Goal: Task Accomplishment & Management: Complete application form

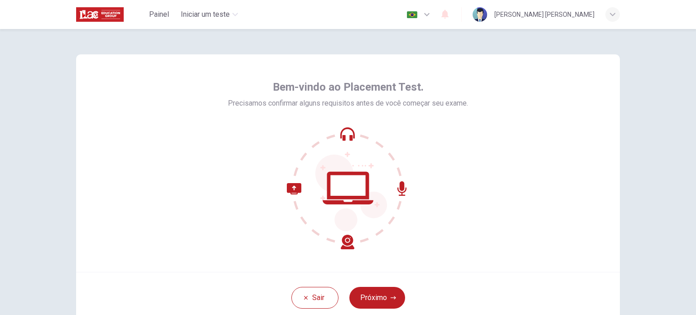
click at [370, 285] on div "Sair Próximo" at bounding box center [348, 297] width 544 height 51
click at [370, 292] on button "Próximo" at bounding box center [378, 298] width 56 height 22
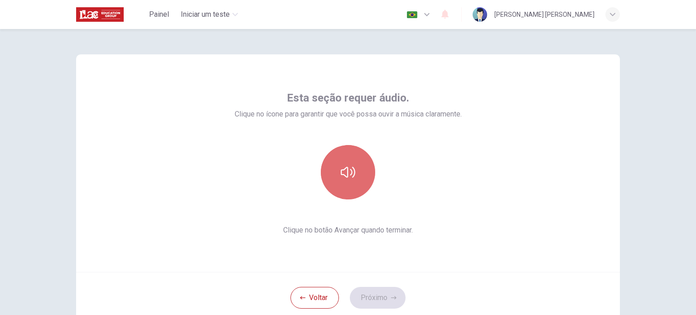
click at [348, 169] on icon "button" at bounding box center [348, 172] width 15 height 15
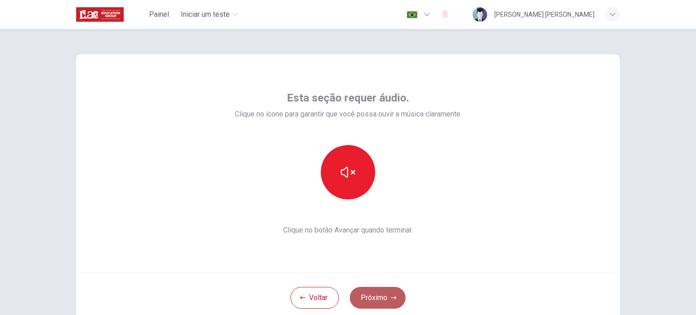
click at [388, 299] on button "Próximo" at bounding box center [378, 298] width 56 height 22
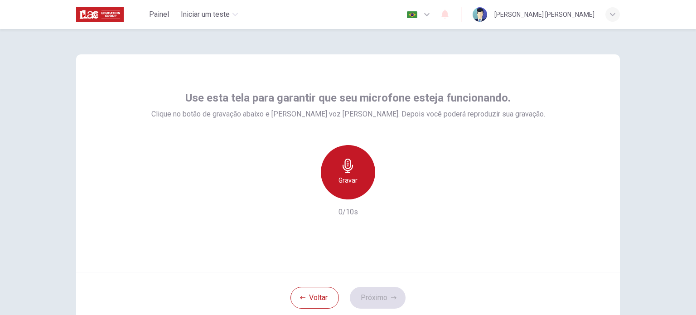
click at [345, 178] on h6 "Gravar" at bounding box center [348, 180] width 19 height 11
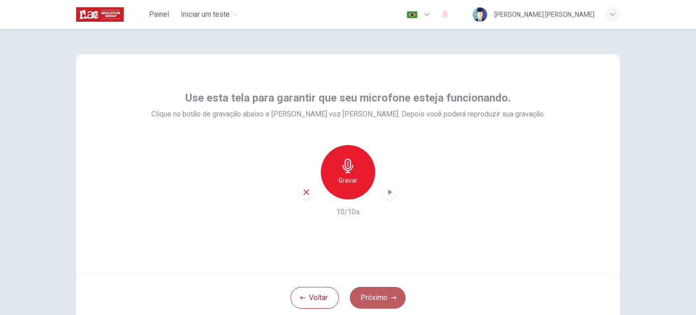
click at [389, 294] on button "Próximo" at bounding box center [378, 298] width 56 height 22
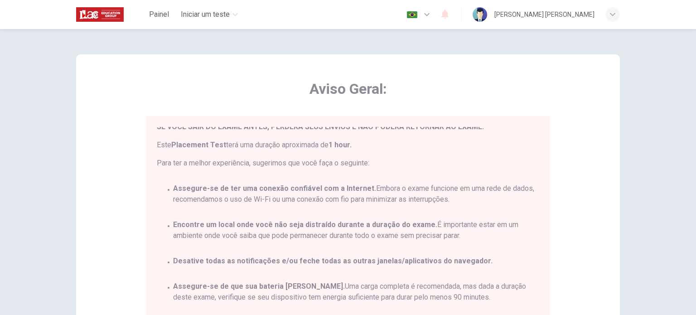
scroll to position [189, 0]
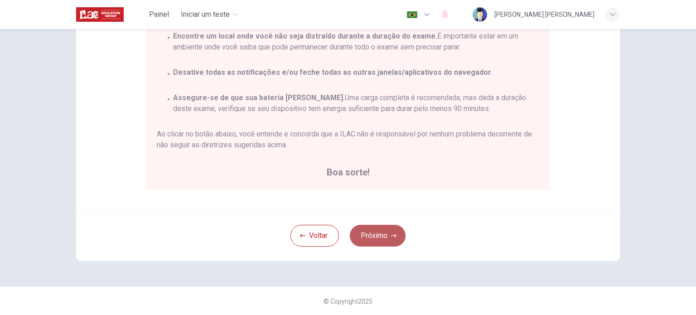
click at [391, 235] on icon "button" at bounding box center [393, 235] width 5 height 3
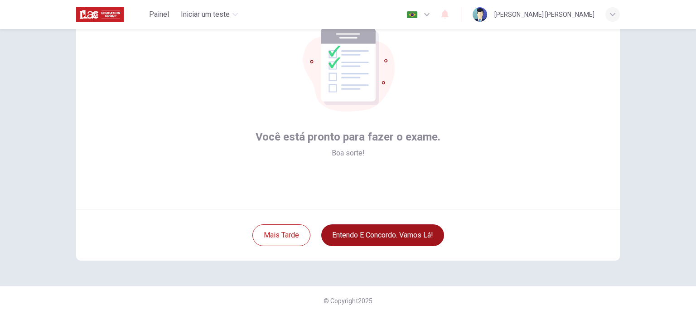
scroll to position [62, 0]
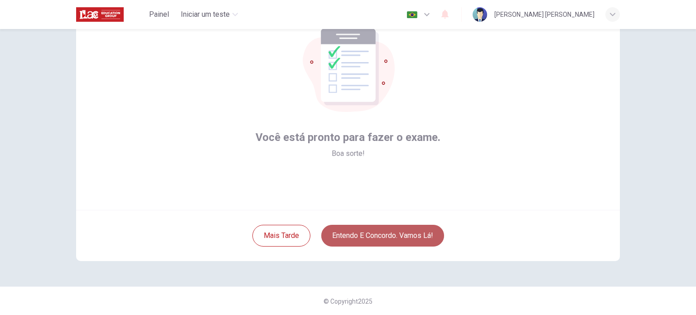
click at [389, 235] on button "Entendo e concordo. Vamos lá!" at bounding box center [382, 236] width 123 height 22
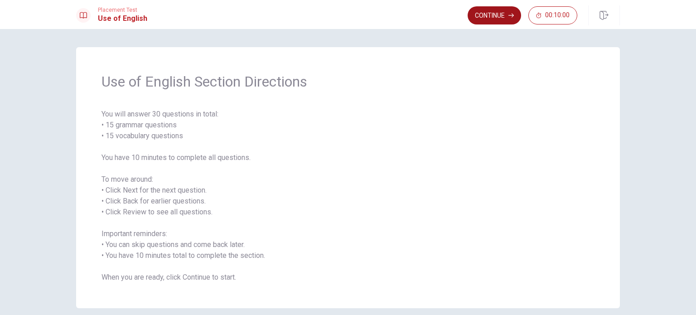
click at [496, 19] on button "Continue" at bounding box center [495, 15] width 54 height 18
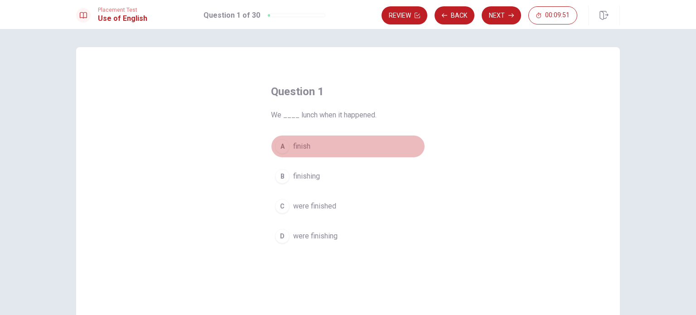
click at [281, 145] on div "A" at bounding box center [282, 146] width 15 height 15
click at [288, 150] on button "A finish" at bounding box center [348, 146] width 154 height 23
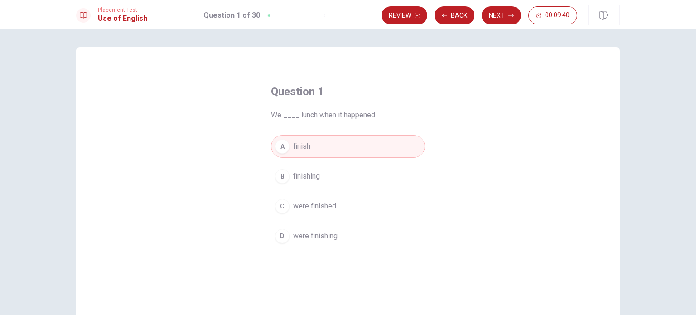
click at [295, 177] on span "finishing" at bounding box center [306, 176] width 27 height 11
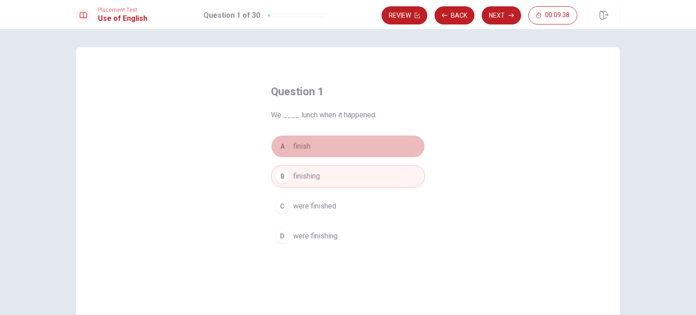
click at [297, 147] on span "finish" at bounding box center [301, 146] width 17 height 11
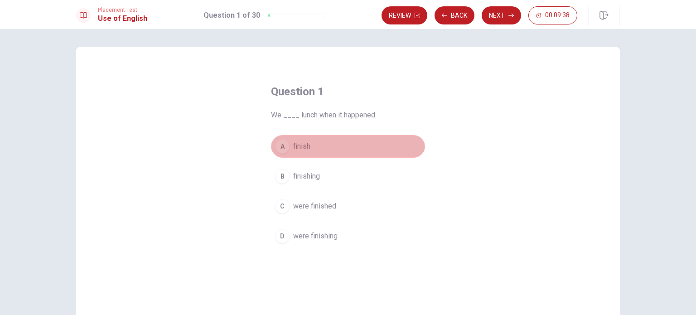
click at [297, 147] on span "finish" at bounding box center [301, 146] width 17 height 11
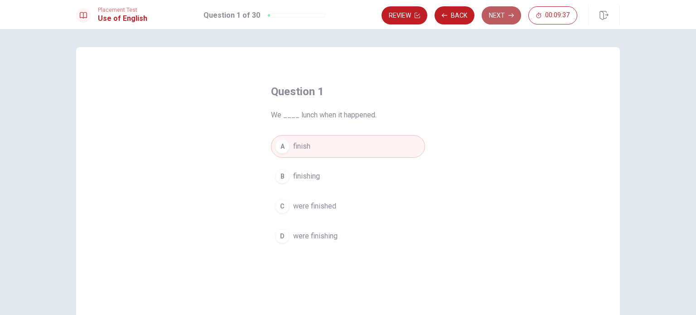
click at [501, 21] on button "Next" at bounding box center [501, 15] width 39 height 18
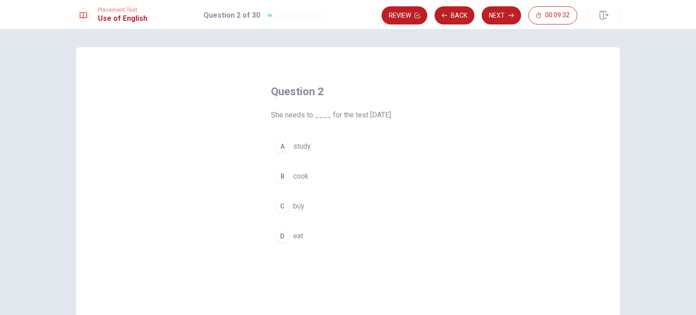
click at [296, 145] on span "study" at bounding box center [302, 146] width 18 height 11
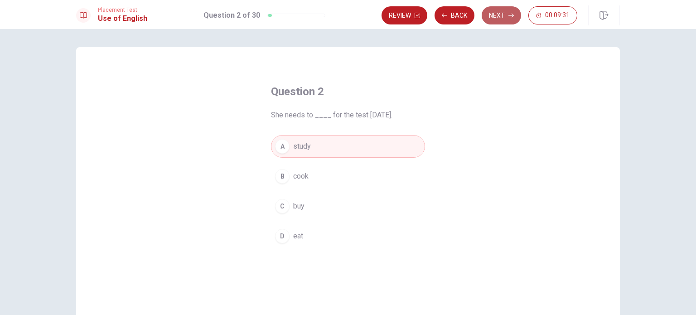
click at [515, 16] on button "Next" at bounding box center [501, 15] width 39 height 18
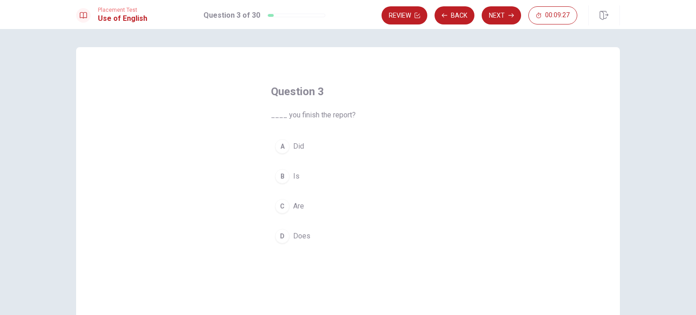
click at [283, 208] on div "C" at bounding box center [282, 206] width 15 height 15
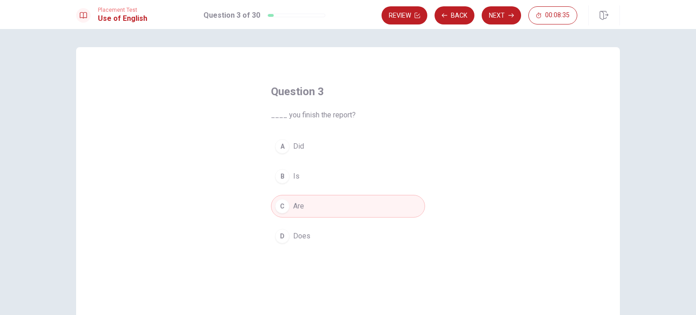
click at [286, 141] on button "A Did" at bounding box center [348, 146] width 154 height 23
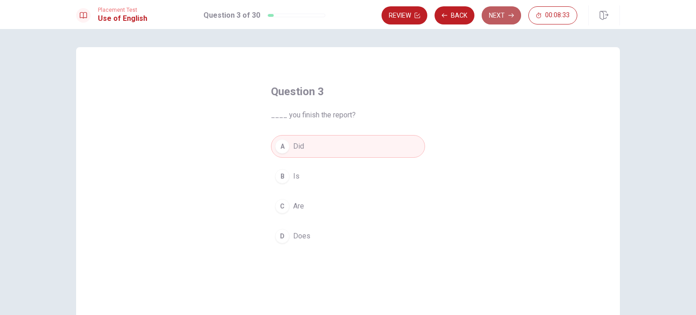
click at [510, 16] on icon "button" at bounding box center [511, 15] width 5 height 5
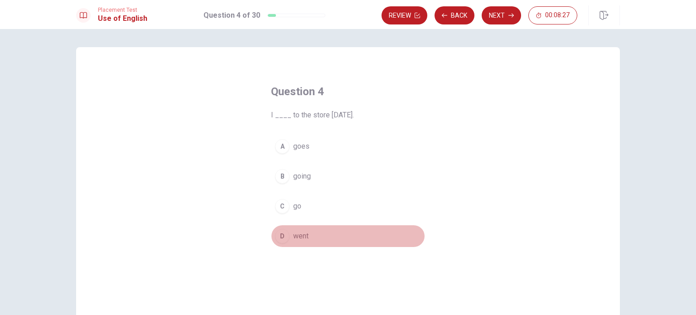
click at [286, 229] on button "D went" at bounding box center [348, 236] width 154 height 23
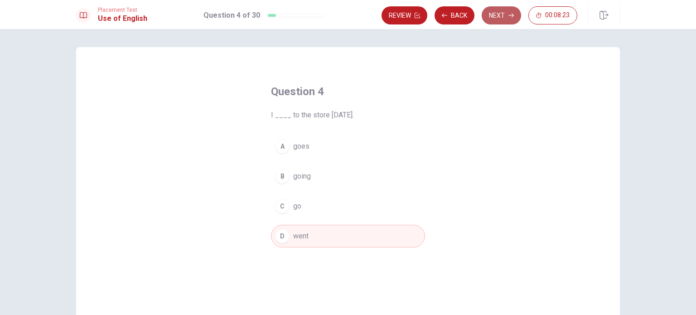
click at [502, 17] on button "Next" at bounding box center [501, 15] width 39 height 18
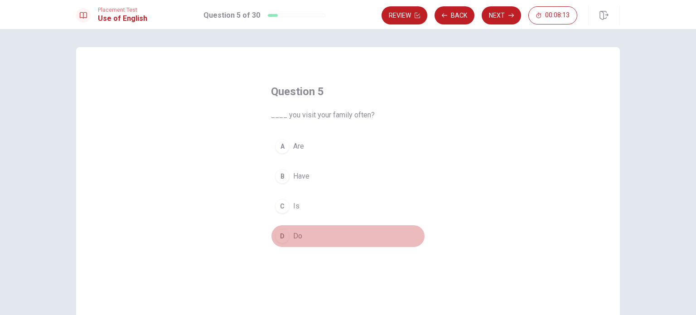
click at [279, 238] on div "D" at bounding box center [282, 236] width 15 height 15
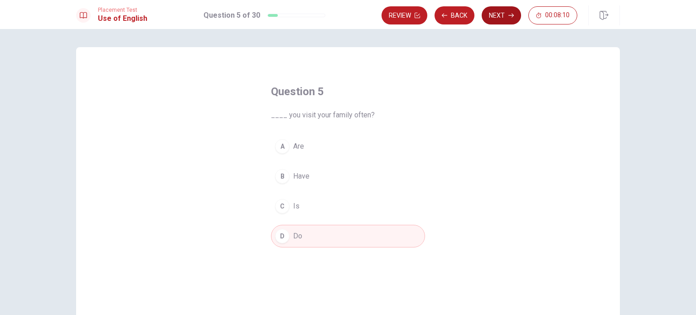
click at [496, 10] on button "Next" at bounding box center [501, 15] width 39 height 18
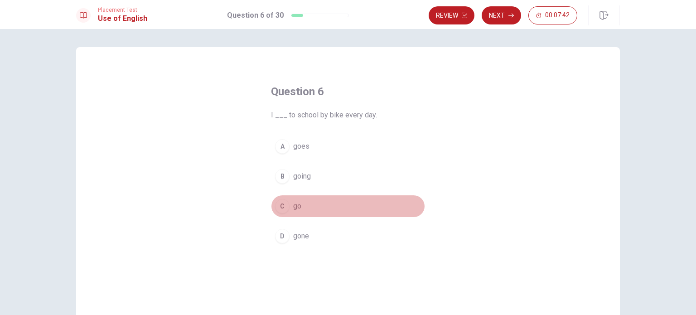
click at [286, 205] on div "C" at bounding box center [282, 206] width 15 height 15
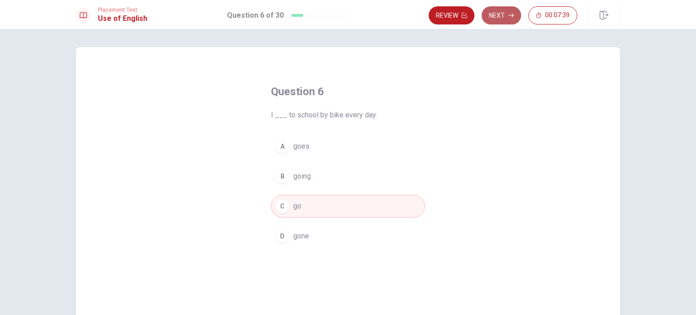
click at [493, 20] on button "Next" at bounding box center [501, 15] width 39 height 18
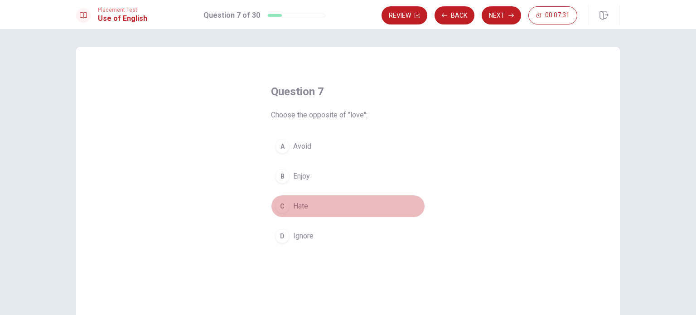
click at [277, 203] on div "C" at bounding box center [282, 206] width 15 height 15
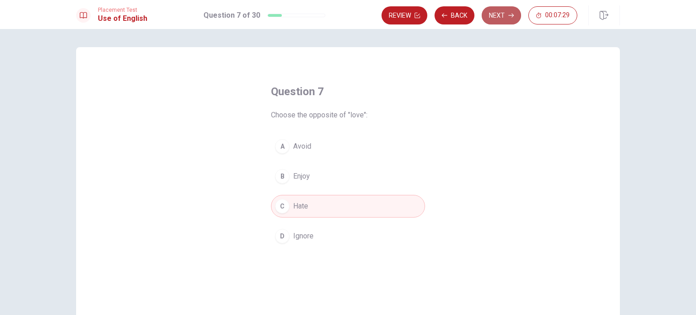
click at [500, 17] on button "Next" at bounding box center [501, 15] width 39 height 18
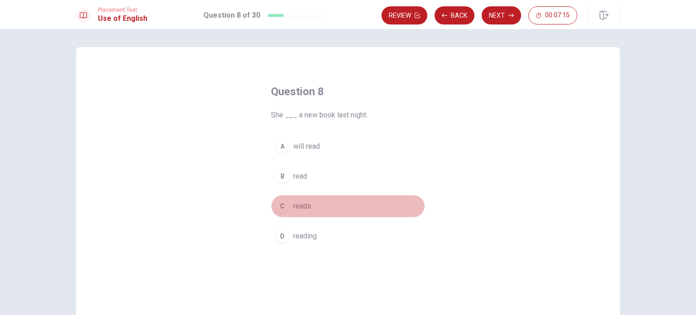
click at [286, 210] on button "C reads" at bounding box center [348, 206] width 154 height 23
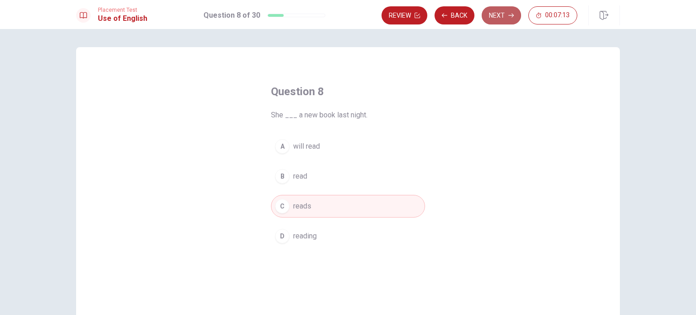
click at [504, 18] on button "Next" at bounding box center [501, 15] width 39 height 18
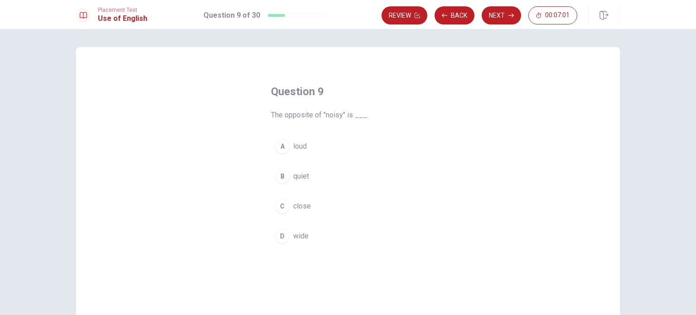
click at [282, 177] on div "B" at bounding box center [282, 176] width 15 height 15
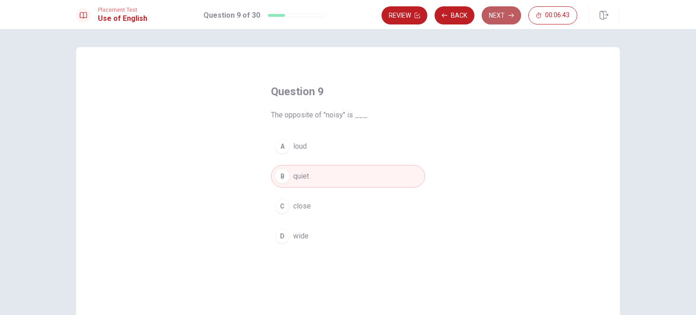
click at [511, 12] on button "Next" at bounding box center [501, 15] width 39 height 18
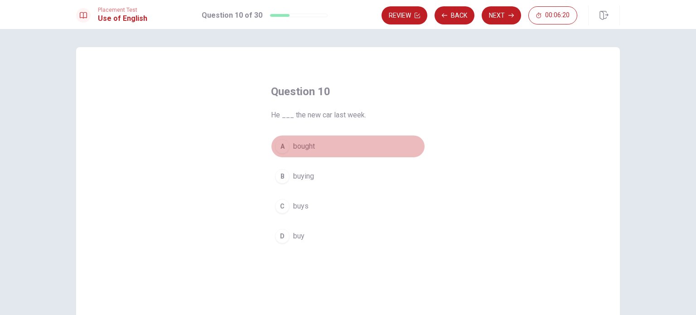
click at [293, 146] on span "bought" at bounding box center [304, 146] width 22 height 11
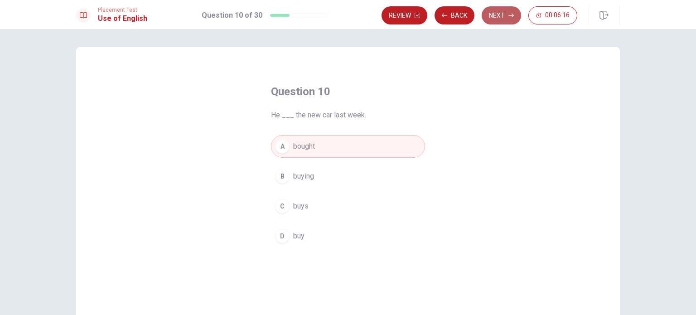
click at [495, 17] on button "Next" at bounding box center [501, 15] width 39 height 18
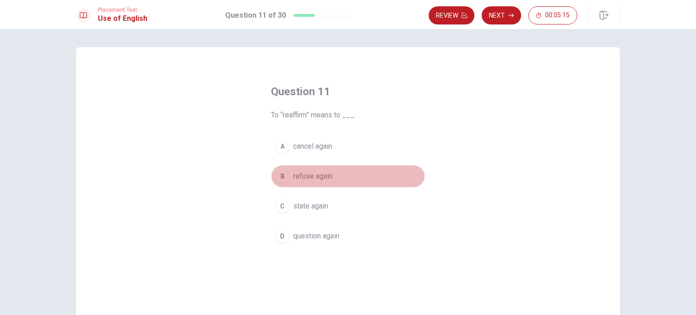
click at [282, 183] on div "B" at bounding box center [282, 176] width 15 height 15
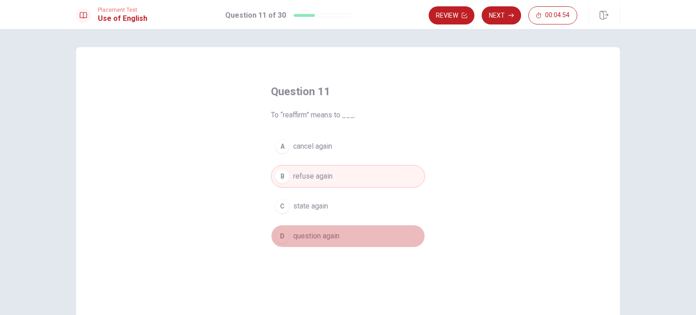
click at [306, 228] on button "D question again" at bounding box center [348, 236] width 154 height 23
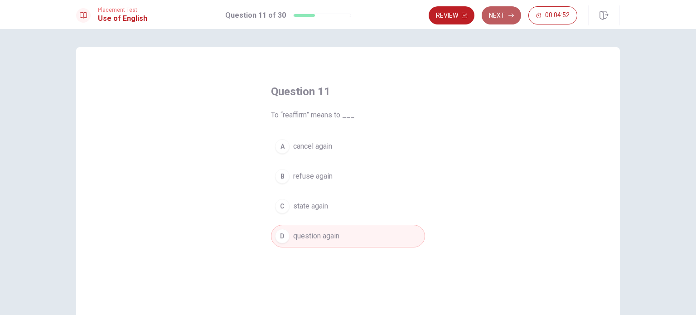
click at [499, 14] on button "Next" at bounding box center [501, 15] width 39 height 18
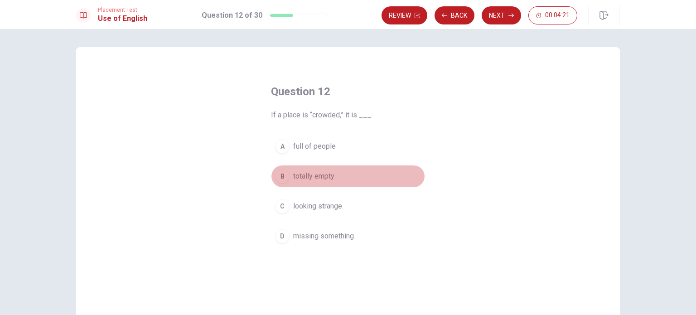
click at [315, 181] on span "totally empty" at bounding box center [313, 176] width 41 height 11
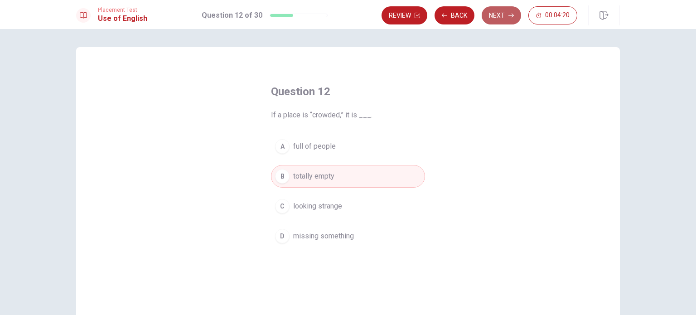
click at [497, 19] on button "Next" at bounding box center [501, 15] width 39 height 18
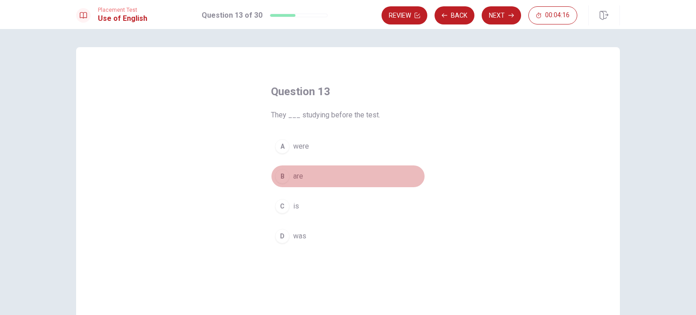
click at [280, 170] on div "B" at bounding box center [282, 176] width 15 height 15
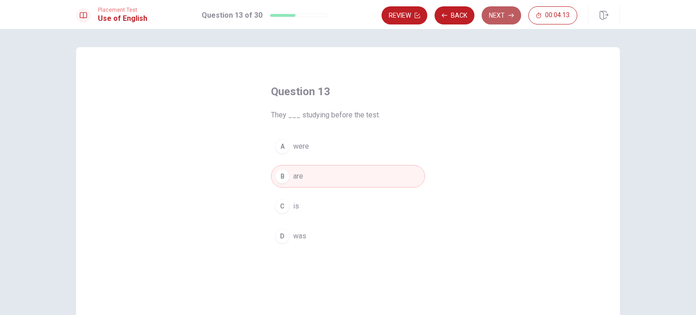
click at [501, 16] on button "Next" at bounding box center [501, 15] width 39 height 18
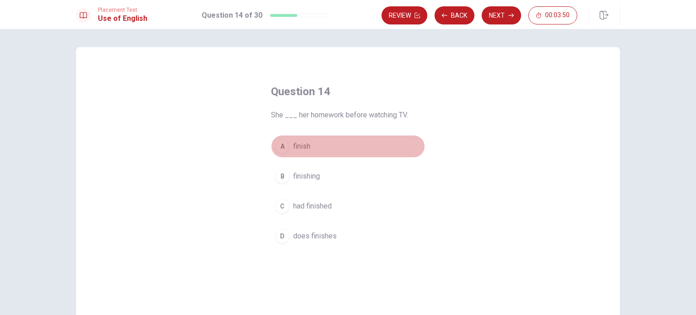
click at [277, 146] on div "A" at bounding box center [282, 146] width 15 height 15
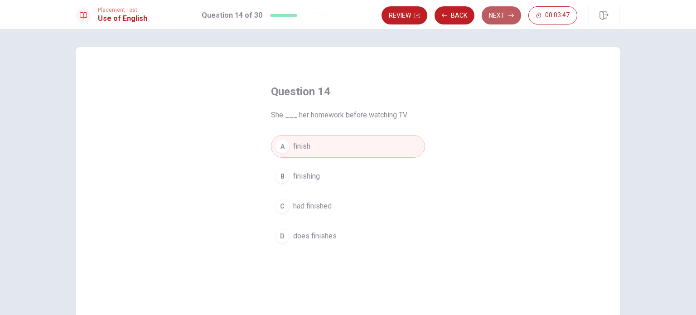
click at [501, 18] on button "Next" at bounding box center [501, 15] width 39 height 18
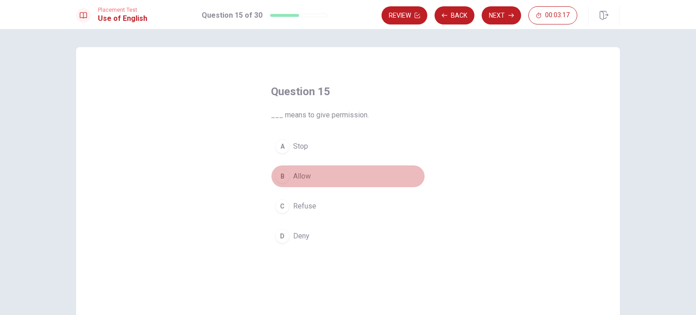
click at [288, 176] on button "B Allow" at bounding box center [348, 176] width 154 height 23
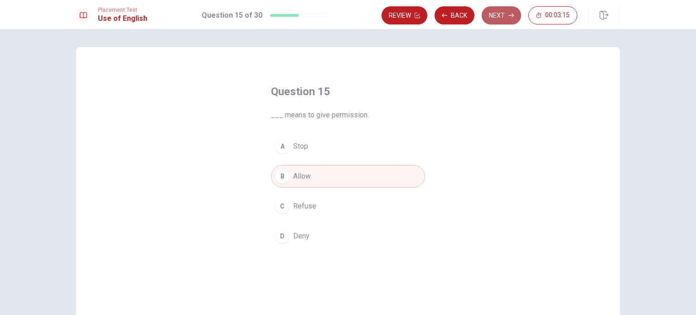
click at [499, 10] on button "Next" at bounding box center [501, 15] width 39 height 18
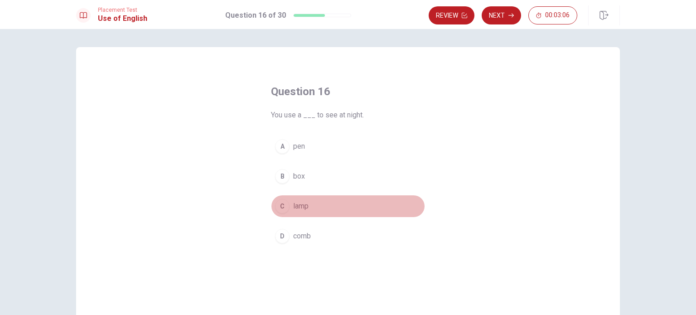
click at [294, 208] on span "lamp" at bounding box center [300, 206] width 15 height 11
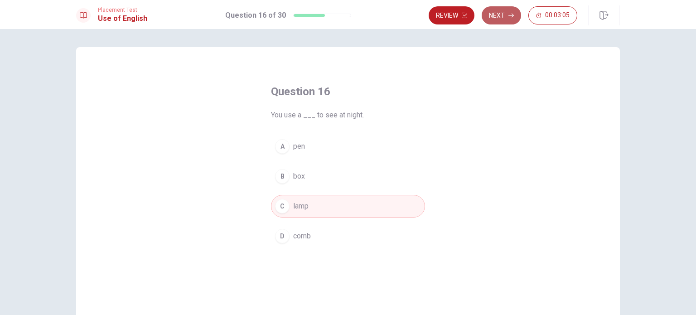
click at [508, 15] on button "Next" at bounding box center [501, 15] width 39 height 18
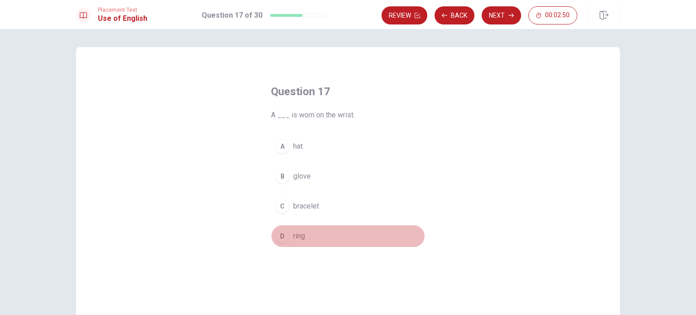
click at [296, 243] on button "D ring" at bounding box center [348, 236] width 154 height 23
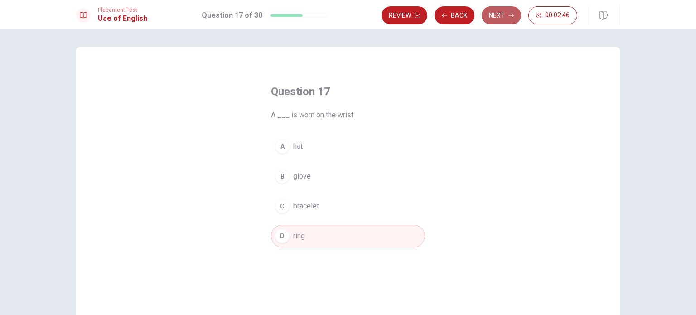
click at [504, 10] on button "Next" at bounding box center [501, 15] width 39 height 18
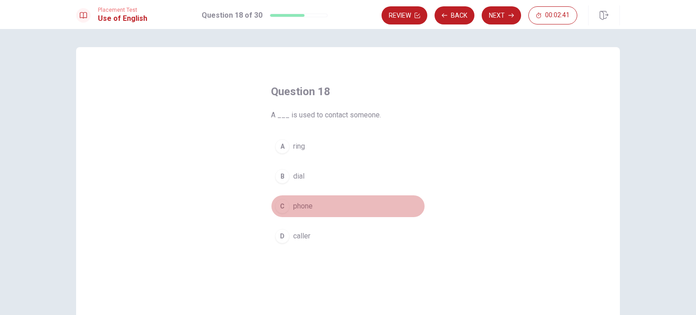
click at [283, 208] on div "C" at bounding box center [282, 206] width 15 height 15
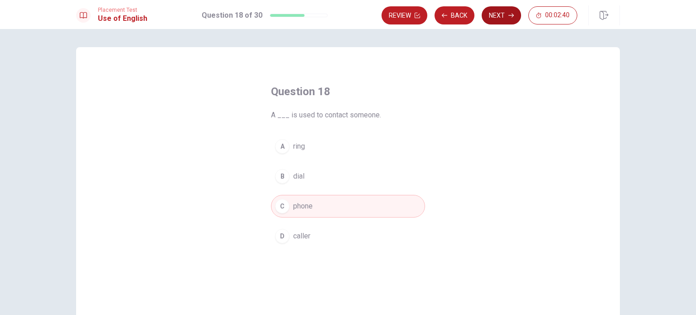
click at [495, 15] on button "Next" at bounding box center [501, 15] width 39 height 18
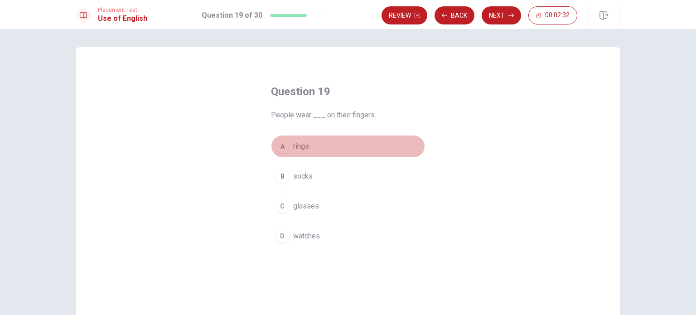
click at [297, 151] on span "rings" at bounding box center [301, 146] width 16 height 11
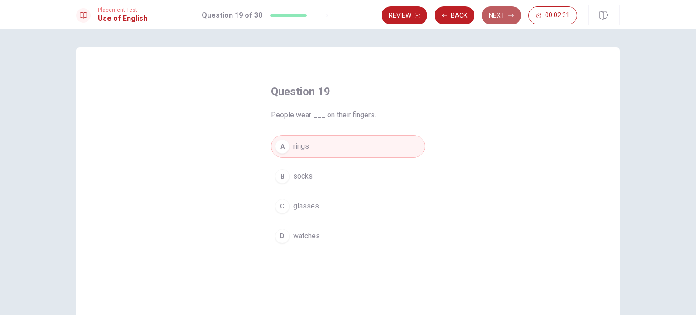
click at [495, 16] on button "Next" at bounding box center [501, 15] width 39 height 18
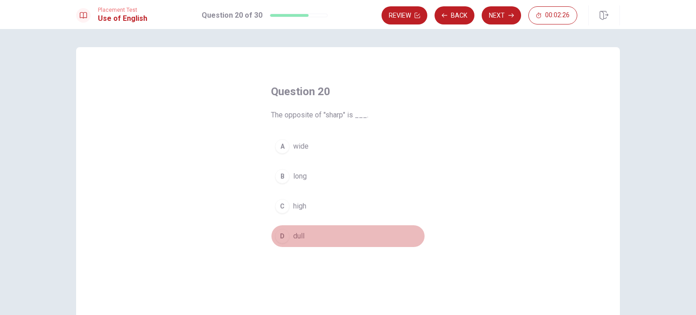
click at [296, 236] on span "dull" at bounding box center [298, 236] width 11 height 11
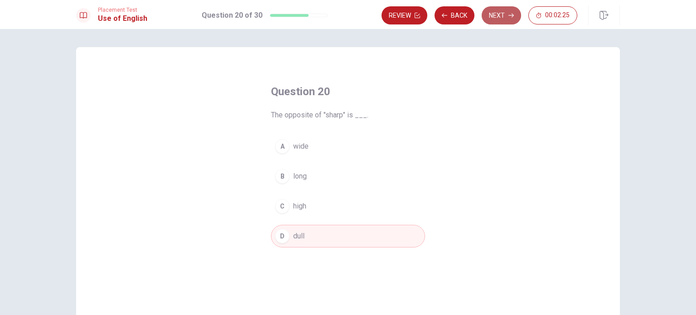
click at [501, 16] on button "Next" at bounding box center [501, 15] width 39 height 18
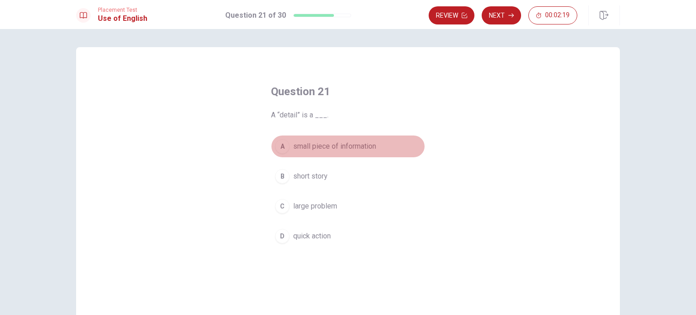
click at [363, 143] on span "small piece of information" at bounding box center [334, 146] width 83 height 11
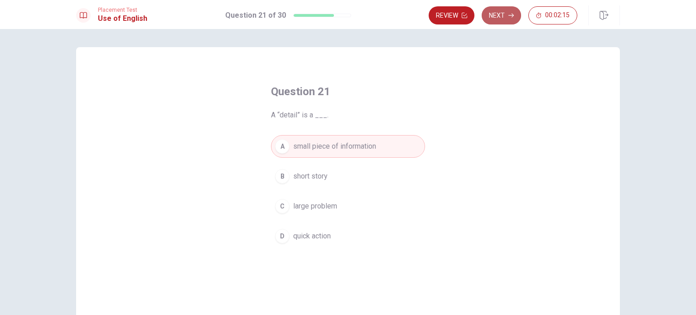
click at [492, 16] on button "Next" at bounding box center [501, 15] width 39 height 18
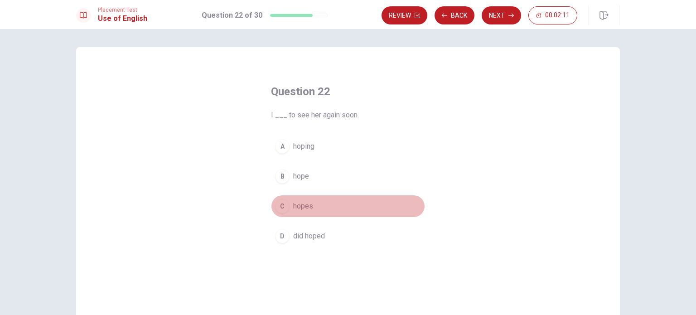
click at [303, 208] on span "hopes" at bounding box center [303, 206] width 20 height 11
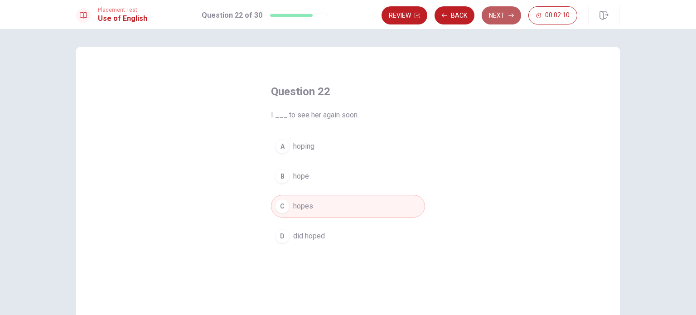
click at [492, 13] on button "Next" at bounding box center [501, 15] width 39 height 18
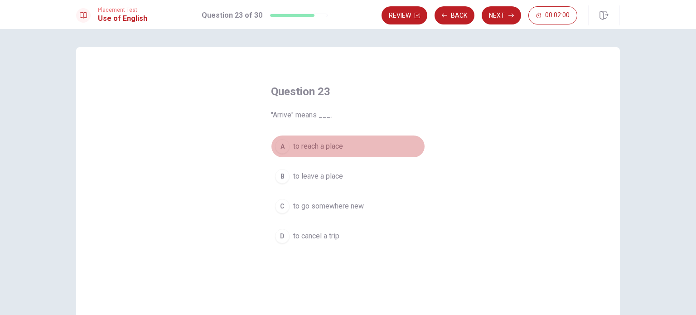
click at [333, 150] on span "to reach a place" at bounding box center [318, 146] width 50 height 11
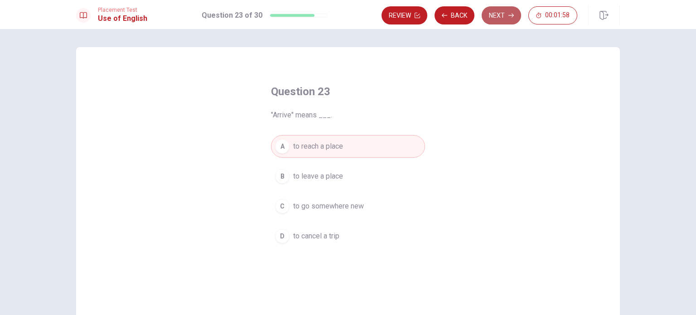
click at [511, 22] on button "Next" at bounding box center [501, 15] width 39 height 18
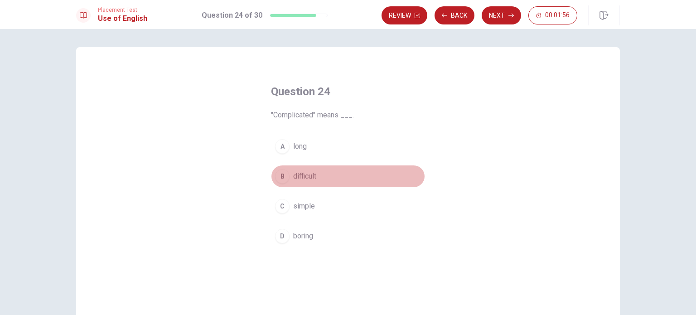
click at [295, 185] on button "B difficult" at bounding box center [348, 176] width 154 height 23
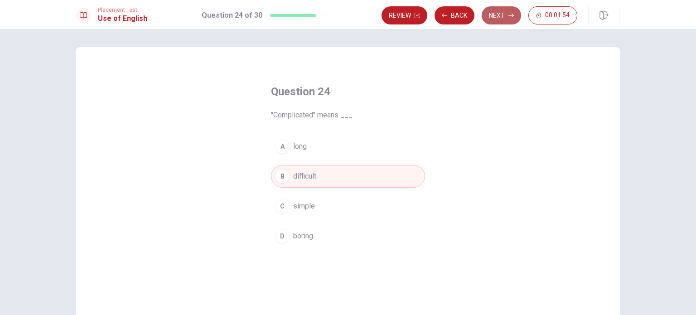
click at [502, 19] on button "Next" at bounding box center [501, 15] width 39 height 18
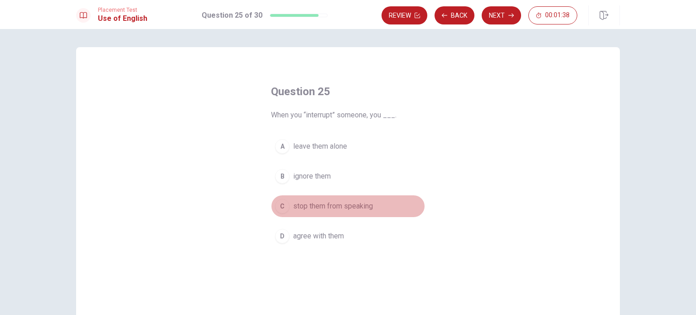
click at [281, 209] on div "C" at bounding box center [282, 206] width 15 height 15
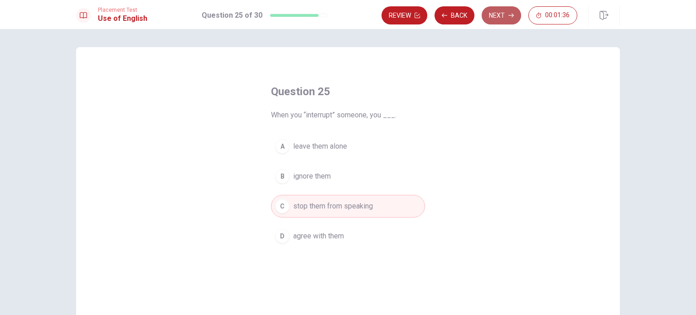
click at [508, 17] on button "Next" at bounding box center [501, 15] width 39 height 18
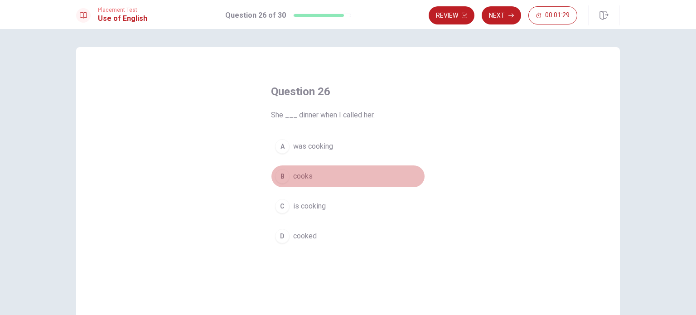
click at [285, 167] on button "B cooks" at bounding box center [348, 176] width 154 height 23
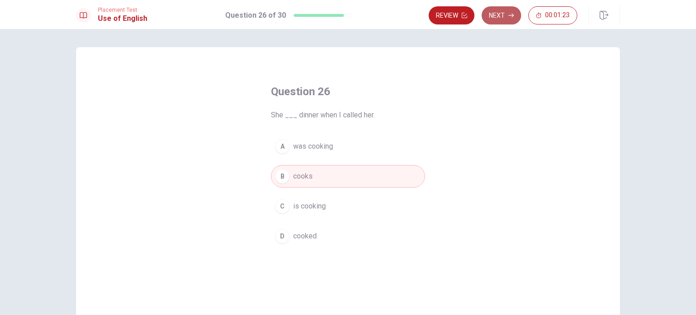
click at [501, 19] on button "Next" at bounding box center [501, 15] width 39 height 18
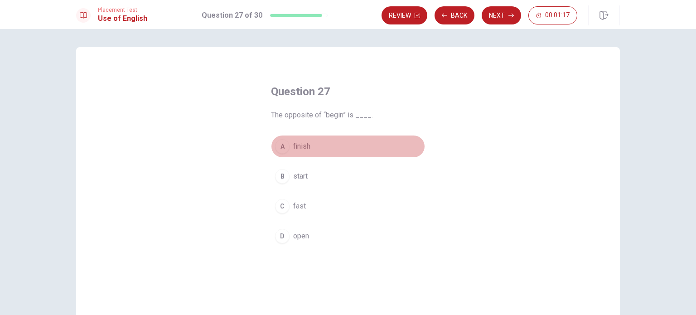
click at [280, 143] on div "A" at bounding box center [282, 146] width 15 height 15
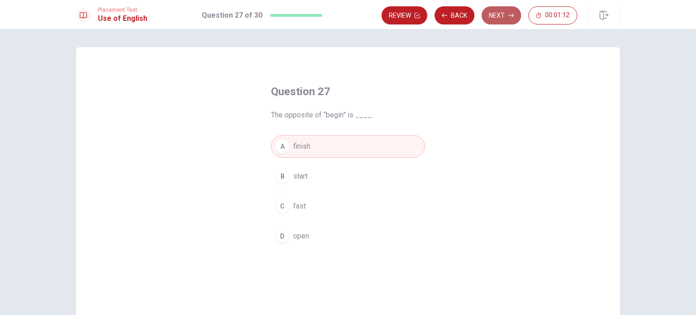
click at [499, 21] on button "Next" at bounding box center [501, 15] width 39 height 18
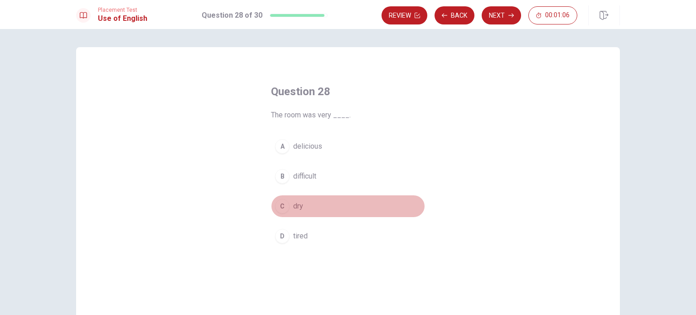
click at [290, 196] on button "C dry" at bounding box center [348, 206] width 154 height 23
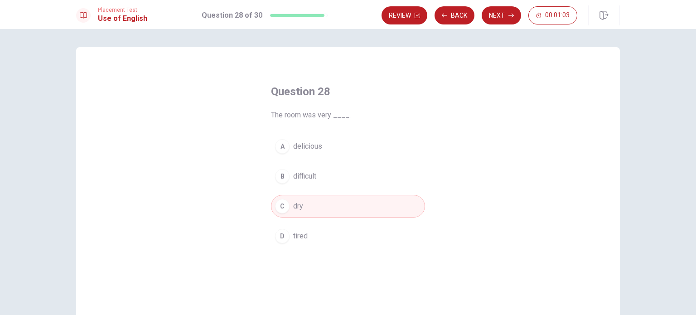
click at [512, 6] on div "Review Back Next 00:01:03" at bounding box center [480, 15] width 196 height 18
click at [506, 15] on button "Next" at bounding box center [501, 15] width 39 height 18
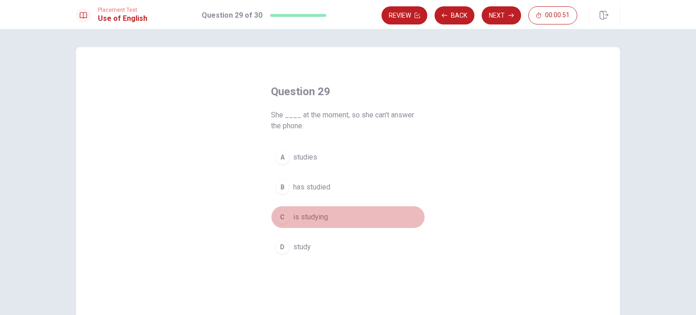
click at [314, 215] on span "is studying" at bounding box center [310, 217] width 35 height 11
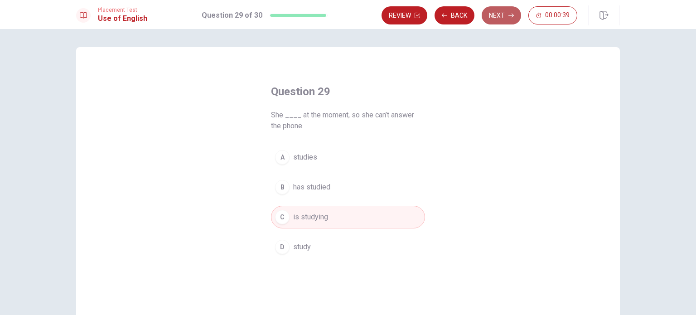
click at [513, 16] on icon "button" at bounding box center [511, 16] width 5 height 4
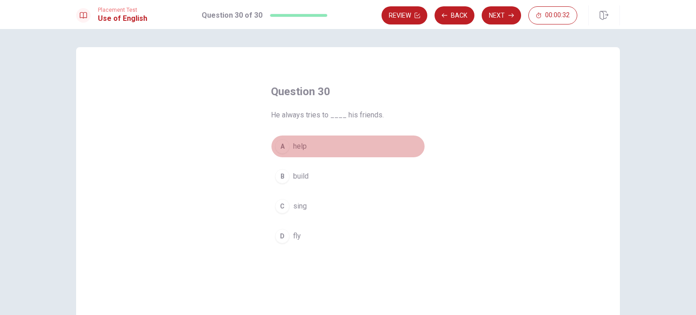
click at [289, 139] on button "A help" at bounding box center [348, 146] width 154 height 23
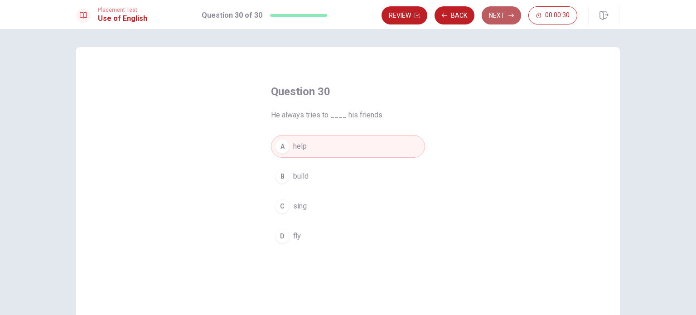
click at [504, 18] on button "Next" at bounding box center [501, 15] width 39 height 18
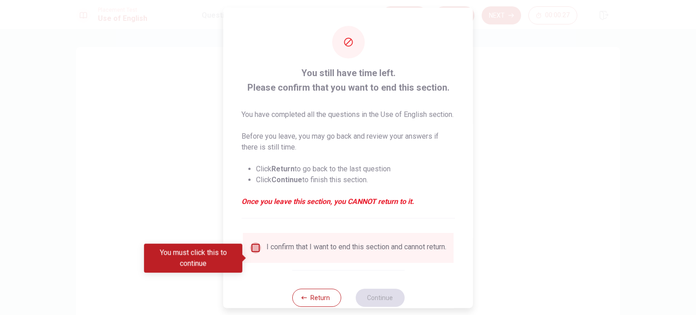
click at [257, 253] on input "You must click this to continue" at bounding box center [255, 247] width 11 height 11
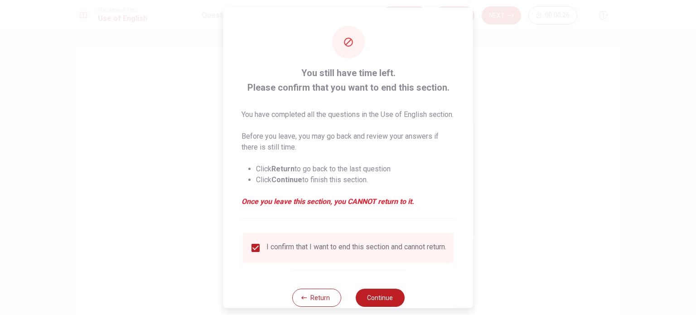
scroll to position [34, 0]
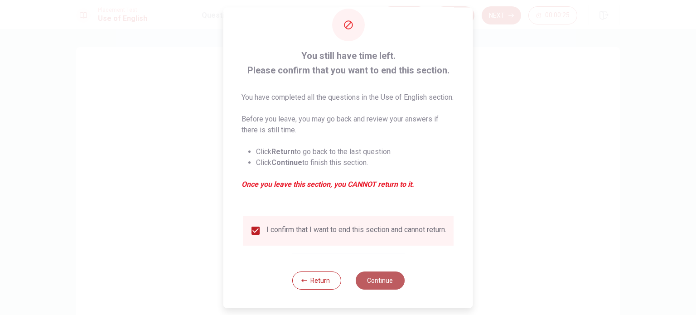
click at [375, 283] on button "Continue" at bounding box center [379, 281] width 49 height 18
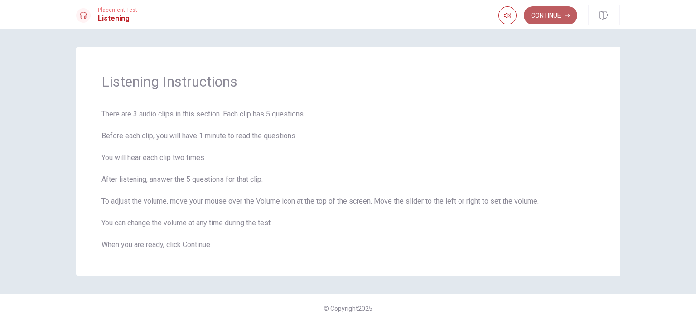
click at [559, 16] on button "Continue" at bounding box center [551, 15] width 54 height 18
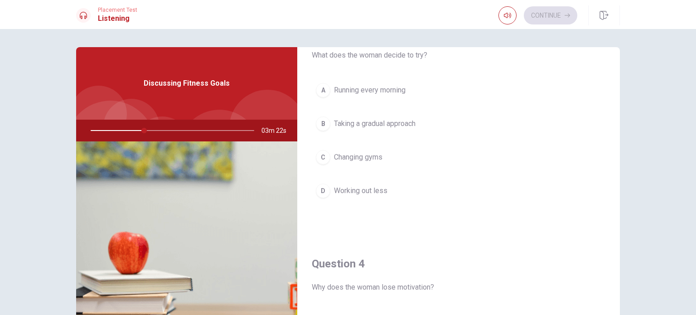
scroll to position [0, 0]
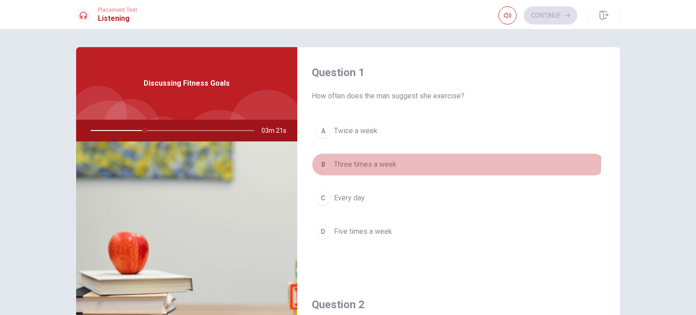
click at [360, 158] on button "B Three times a week" at bounding box center [459, 164] width 294 height 23
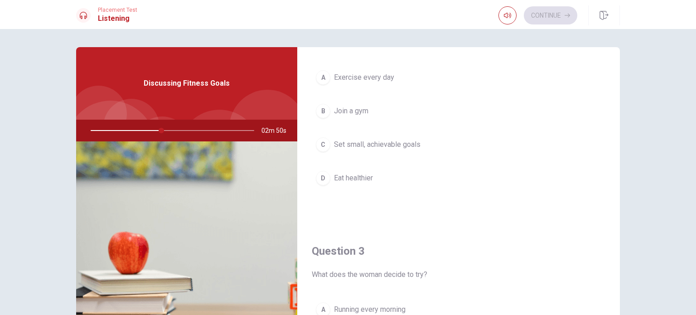
scroll to position [285, 0]
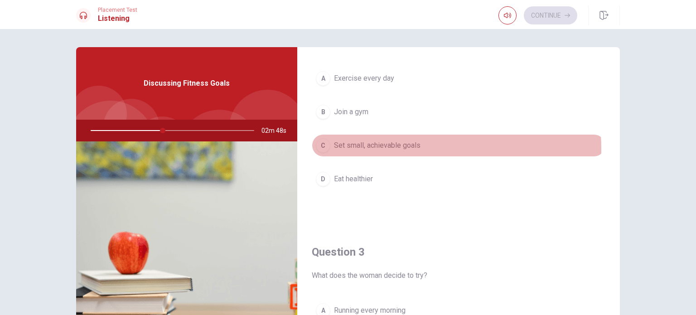
click at [385, 147] on span "Set small, achievable goals" at bounding box center [377, 145] width 87 height 11
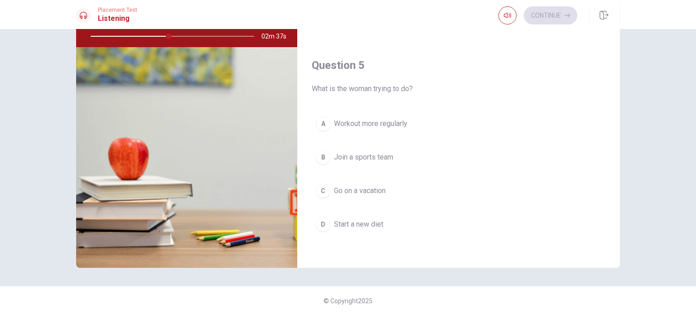
scroll to position [94, 0]
click at [368, 119] on span "Workout more regularly" at bounding box center [370, 124] width 73 height 11
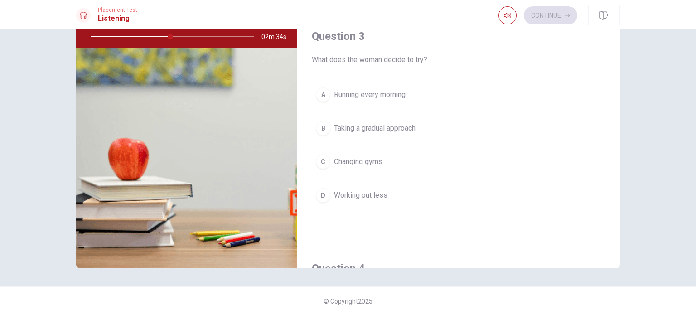
scroll to position [406, 0]
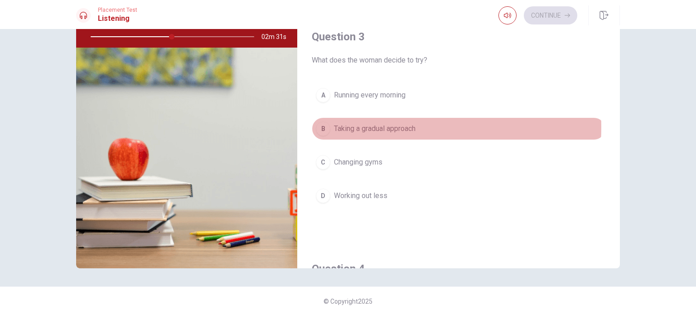
click at [364, 125] on span "Taking a gradual approach" at bounding box center [375, 128] width 82 height 11
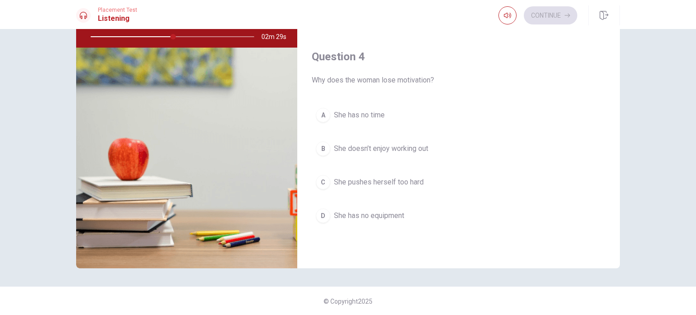
scroll to position [618, 0]
click at [170, 38] on div at bounding box center [171, 37] width 182 height 22
click at [169, 36] on div at bounding box center [171, 37] width 182 height 22
click at [187, 37] on div at bounding box center [171, 37] width 182 height 22
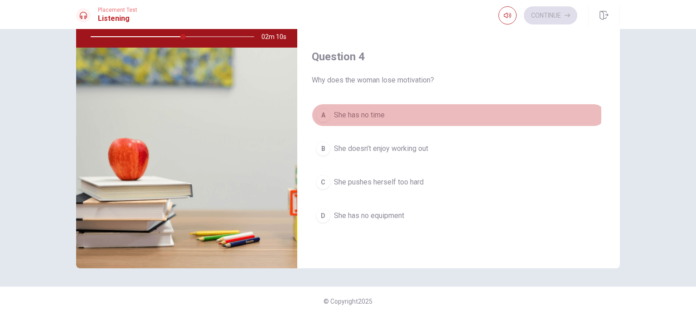
click at [369, 112] on span "She has no time" at bounding box center [359, 115] width 51 height 11
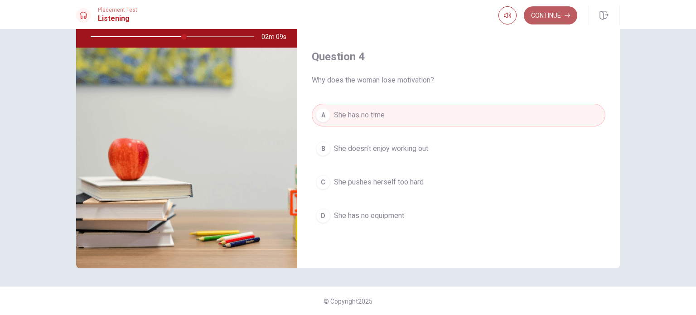
click at [553, 14] on button "Continue" at bounding box center [551, 15] width 54 height 18
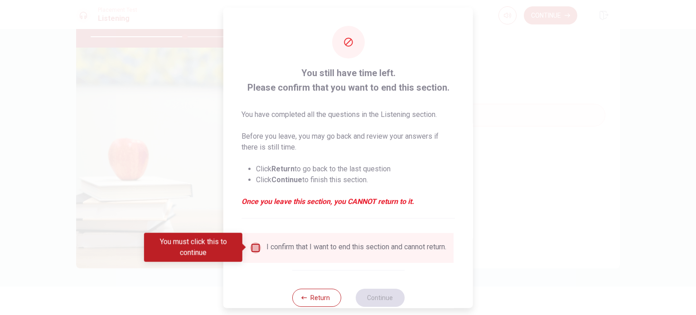
click at [252, 251] on input "You must click this to continue" at bounding box center [255, 247] width 11 height 11
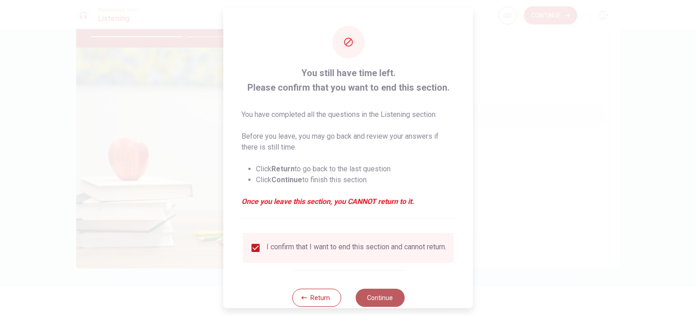
click at [399, 302] on button "Continue" at bounding box center [379, 297] width 49 height 18
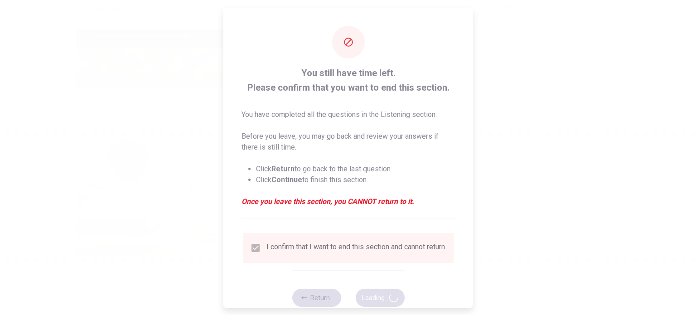
type input "59"
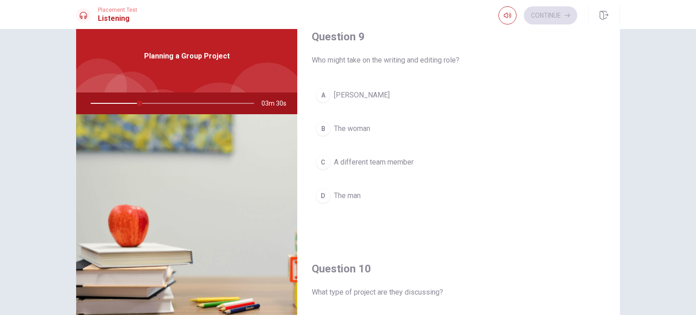
scroll to position [842, 0]
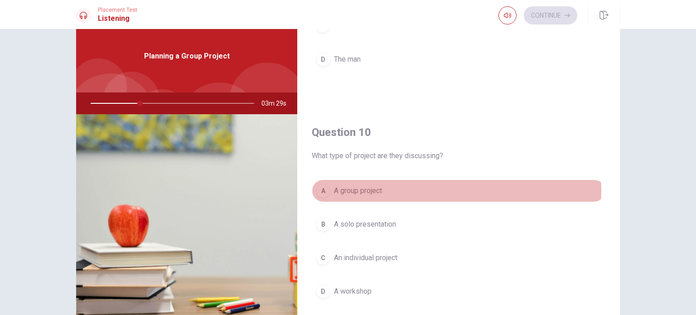
click at [351, 188] on span "A group project" at bounding box center [358, 190] width 48 height 11
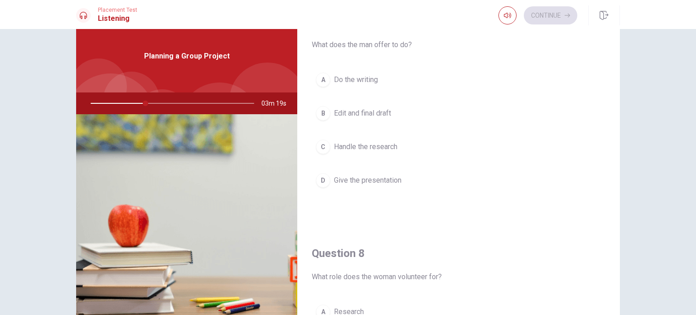
scroll to position [258, 0]
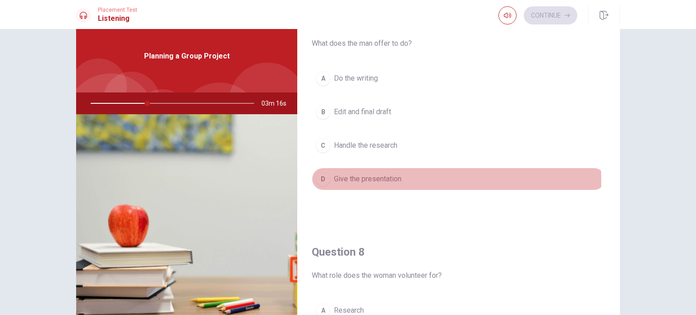
click at [357, 179] on span "Give the presentation" at bounding box center [368, 179] width 68 height 11
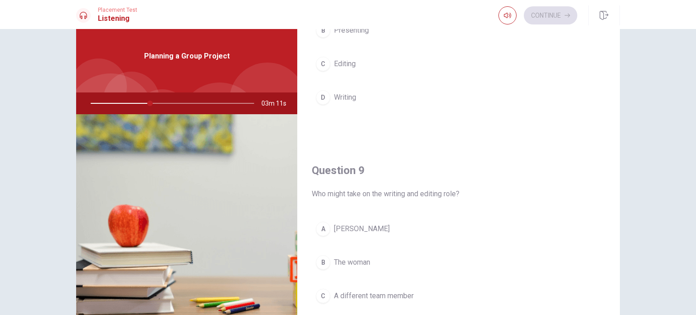
scroll to position [666, 0]
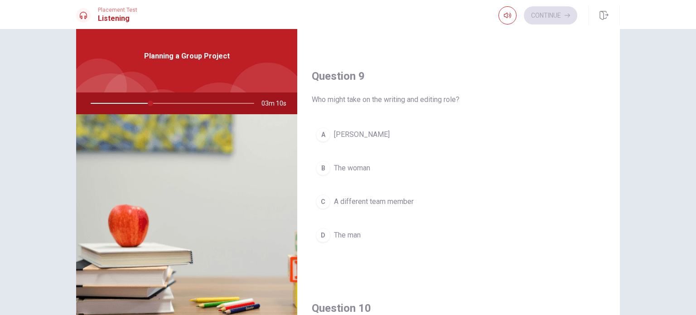
click at [344, 131] on span "[PERSON_NAME]" at bounding box center [362, 134] width 56 height 11
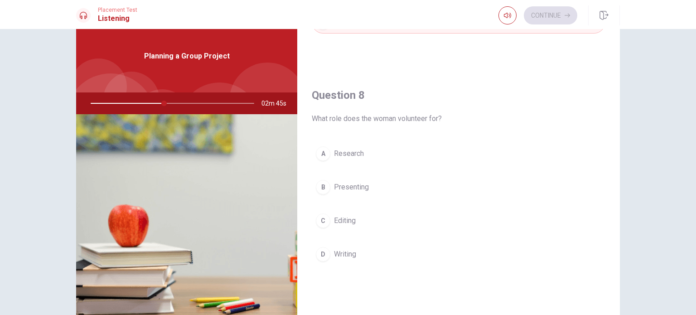
scroll to position [439, 0]
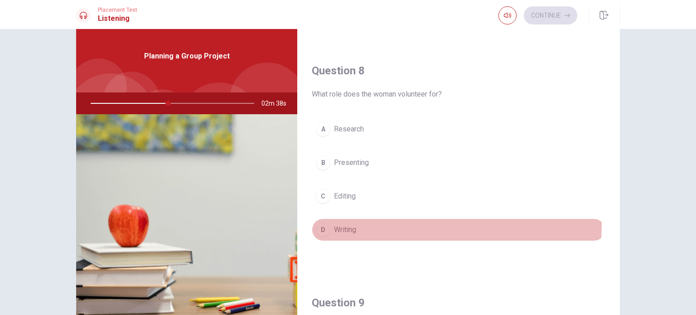
click at [340, 220] on button "D Writing" at bounding box center [459, 230] width 294 height 23
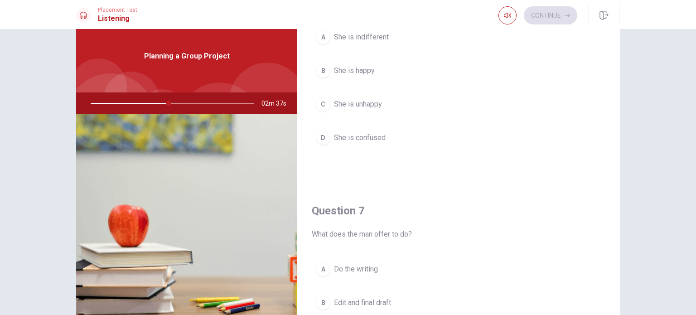
scroll to position [0, 0]
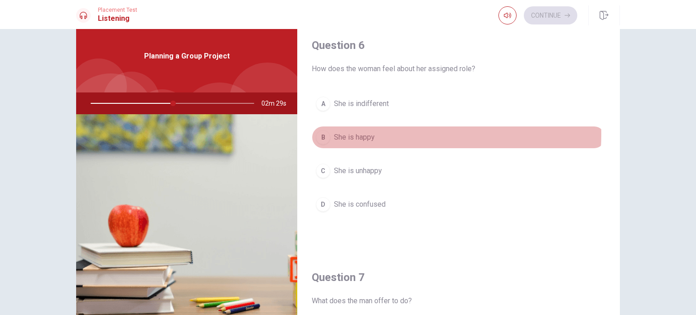
click at [360, 134] on span "She is happy" at bounding box center [354, 137] width 41 height 11
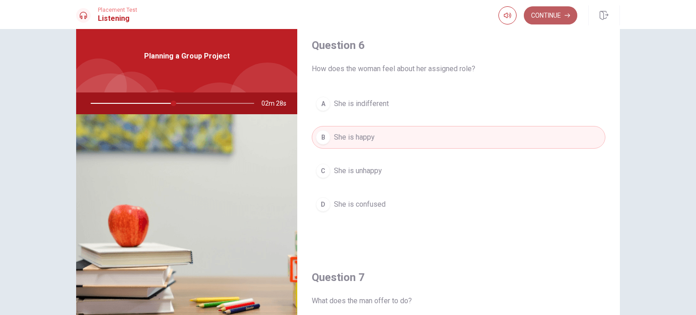
click at [564, 13] on button "Continue" at bounding box center [551, 15] width 54 height 18
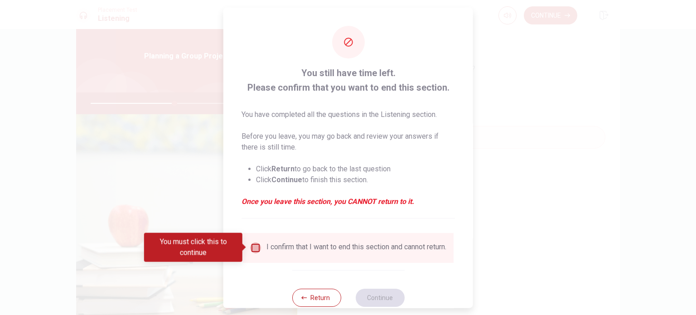
click at [251, 253] on input "You must click this to continue" at bounding box center [255, 247] width 11 height 11
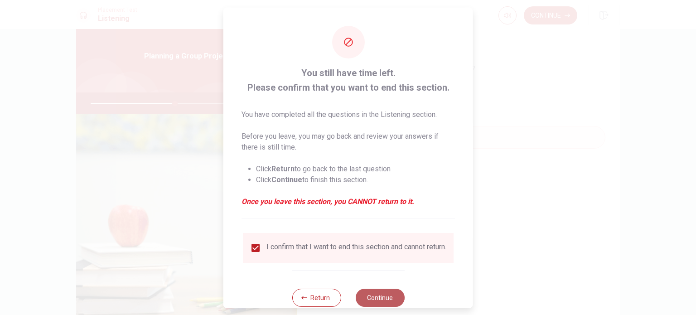
click at [372, 304] on button "Continue" at bounding box center [379, 297] width 49 height 18
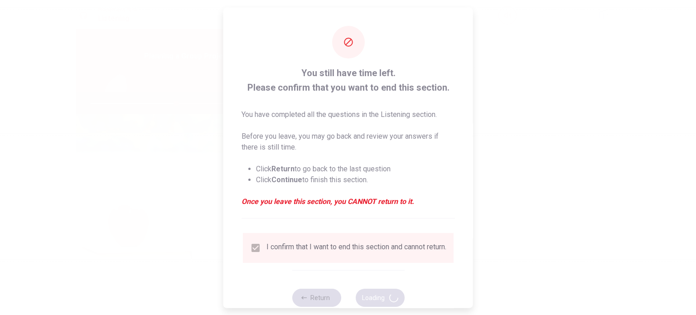
type input "53"
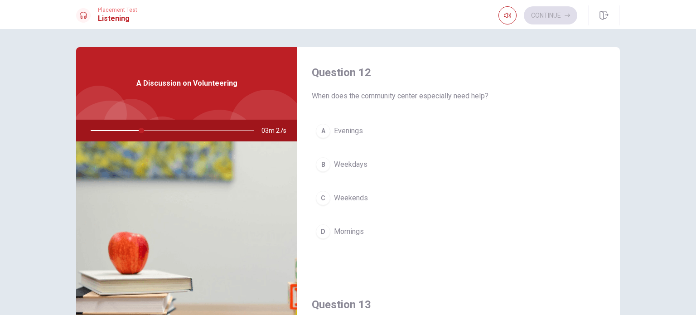
scroll to position [231, 0]
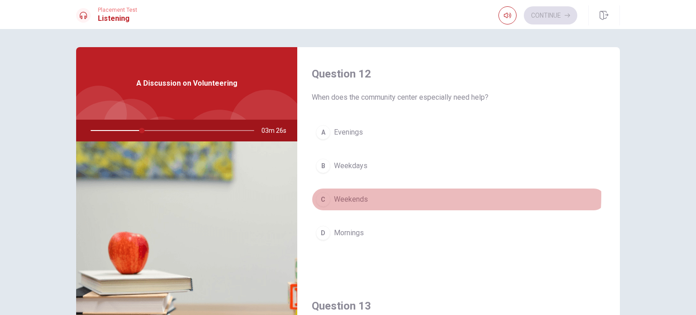
click at [346, 194] on span "Weekends" at bounding box center [351, 199] width 34 height 11
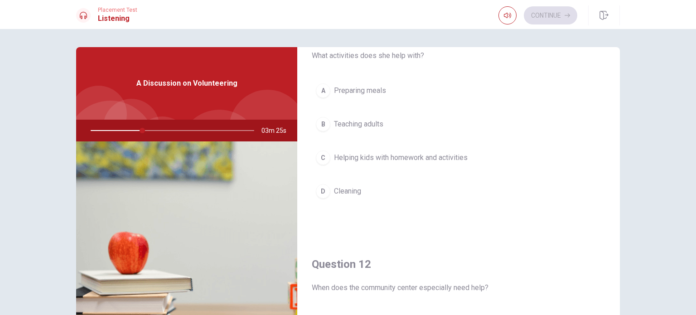
scroll to position [40, 0]
click at [345, 156] on span "Helping kids with homework and activities" at bounding box center [401, 158] width 134 height 11
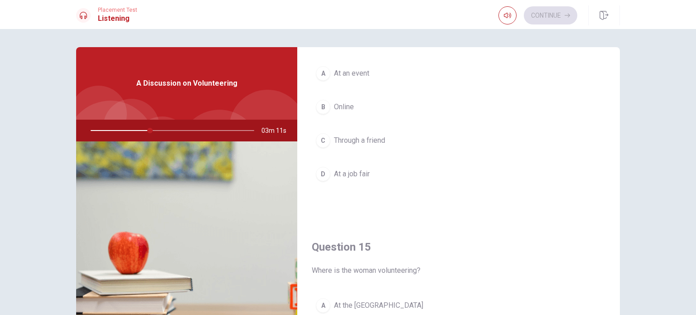
scroll to position [754, 0]
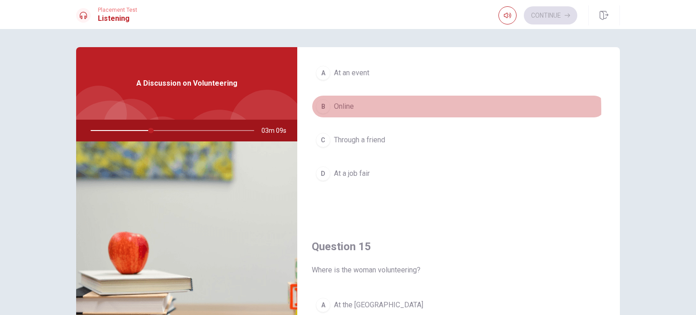
click at [344, 108] on span "Online" at bounding box center [344, 106] width 20 height 11
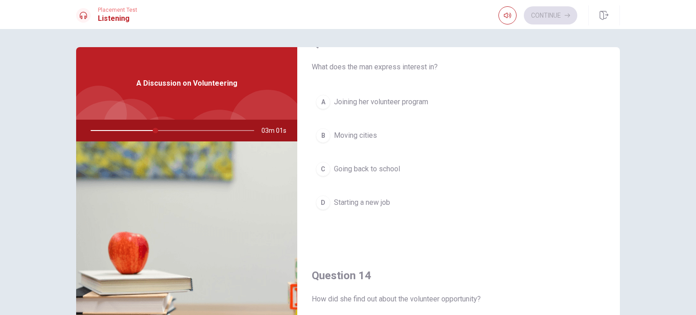
scroll to position [493, 0]
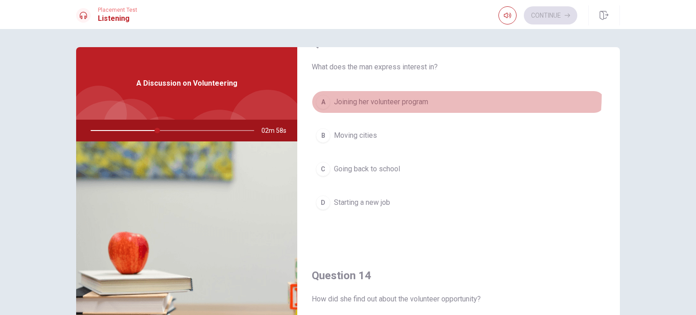
click at [369, 92] on button "A Joining her volunteer program" at bounding box center [459, 102] width 294 height 23
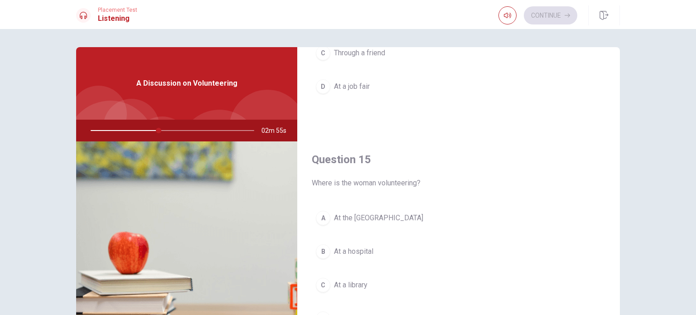
scroll to position [94, 0]
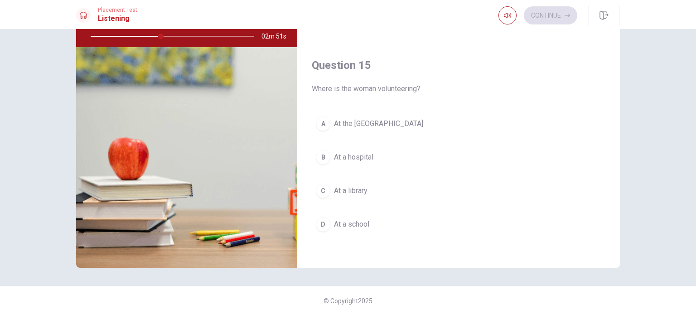
click at [369, 92] on div "Question 15 Where is the woman volunteering? A At the community center B At a h…" at bounding box center [458, 156] width 323 height 232
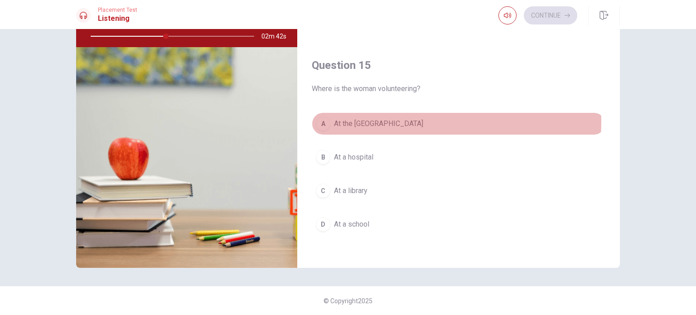
click at [370, 118] on span "At the [GEOGRAPHIC_DATA]" at bounding box center [378, 123] width 89 height 11
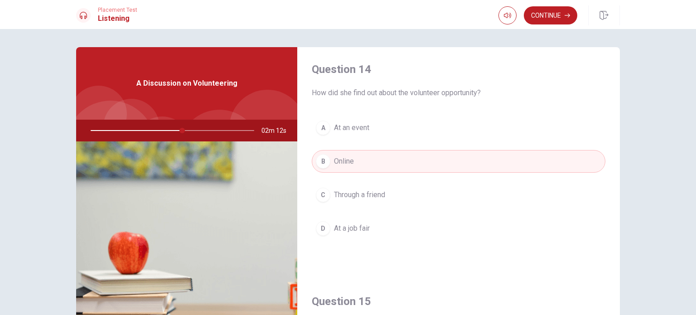
scroll to position [699, 0]
click at [545, 19] on button "Continue" at bounding box center [551, 15] width 54 height 18
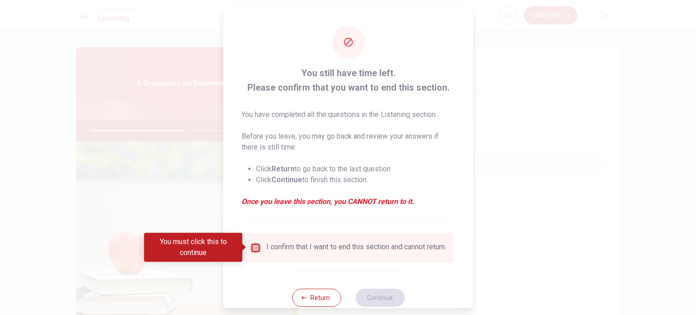
click at [250, 249] on input "You must click this to continue" at bounding box center [255, 247] width 11 height 11
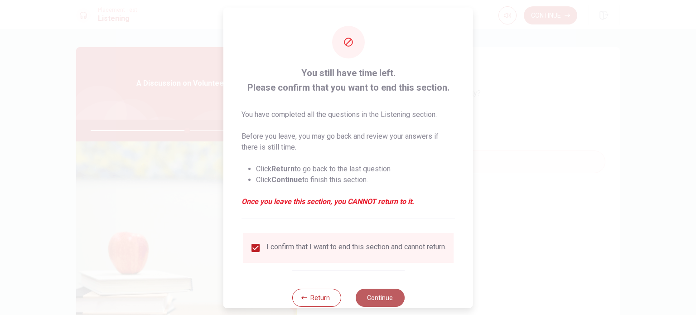
click at [382, 302] on button "Continue" at bounding box center [379, 297] width 49 height 18
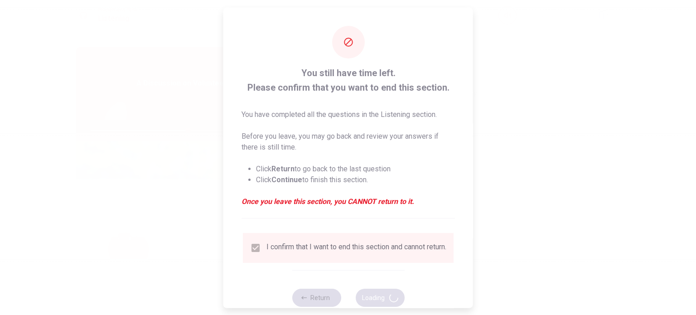
type input "60"
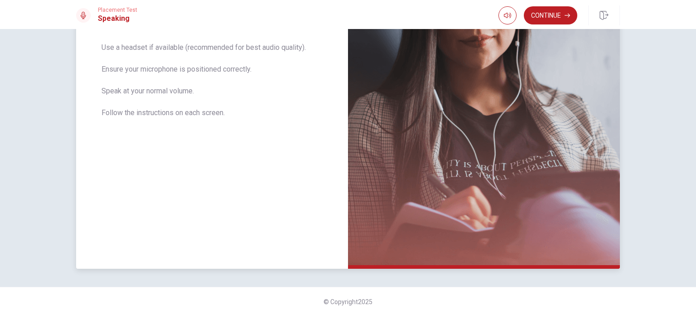
scroll to position [174, 0]
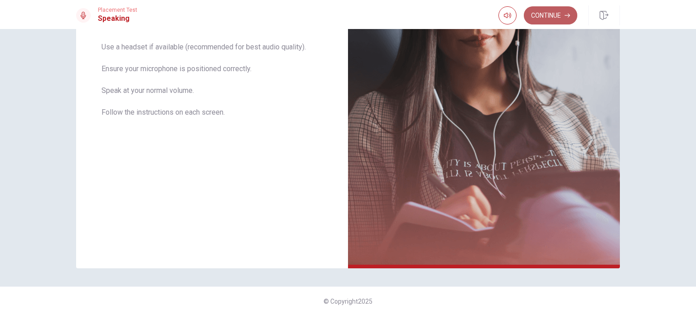
click at [555, 13] on button "Continue" at bounding box center [551, 15] width 54 height 18
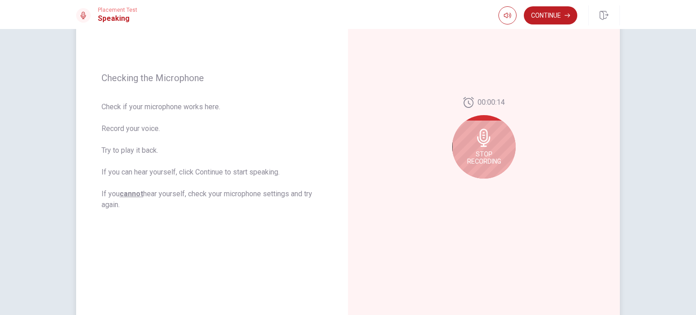
scroll to position [100, 0]
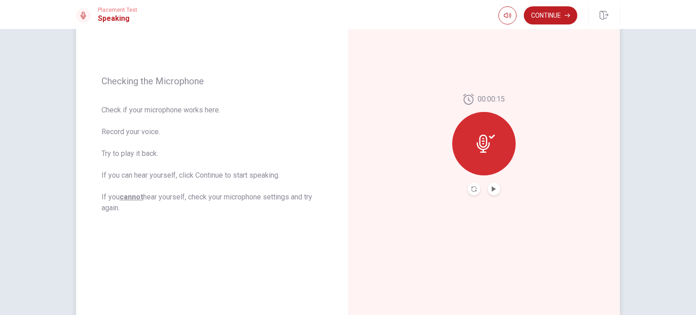
click at [560, 34] on div "00:00:15" at bounding box center [484, 144] width 272 height 395
click at [562, 11] on button "Continue" at bounding box center [551, 15] width 54 height 18
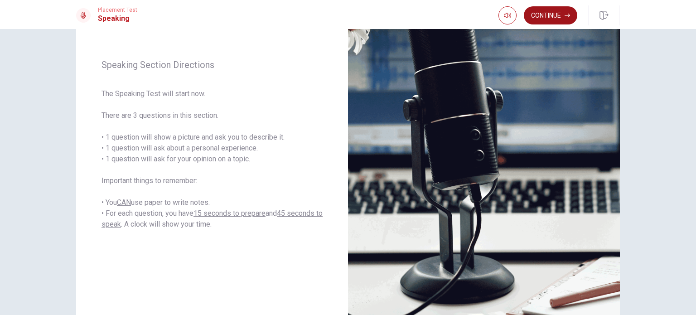
click at [555, 13] on button "Continue" at bounding box center [551, 15] width 54 height 18
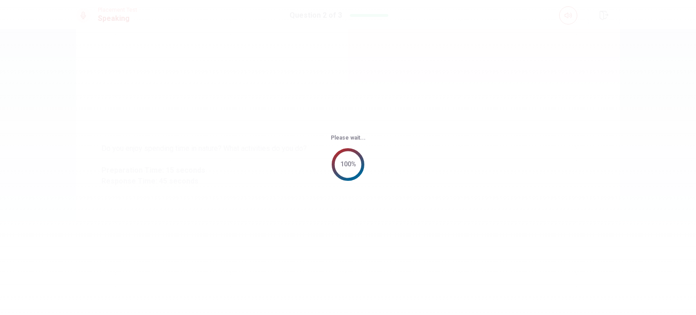
scroll to position [0, 0]
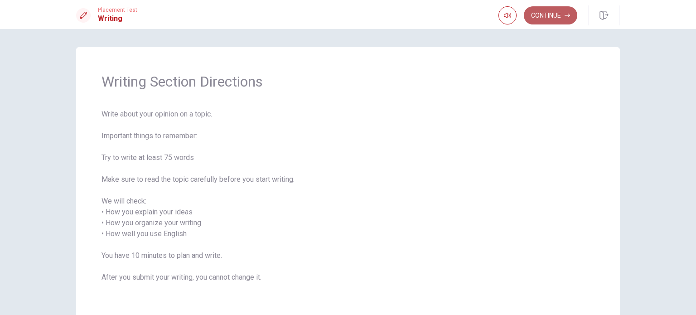
click at [534, 14] on button "Continue" at bounding box center [551, 15] width 54 height 18
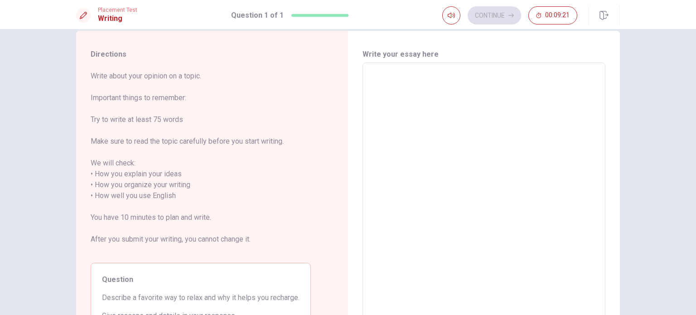
scroll to position [16, 0]
click at [406, 97] on textarea at bounding box center [484, 190] width 230 height 241
type textarea "M"
type textarea "x"
type textarea "My"
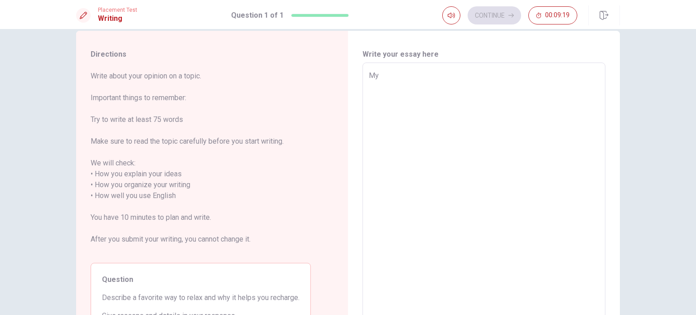
type textarea "x"
type textarea "My"
type textarea "x"
type textarea "My f"
type textarea "x"
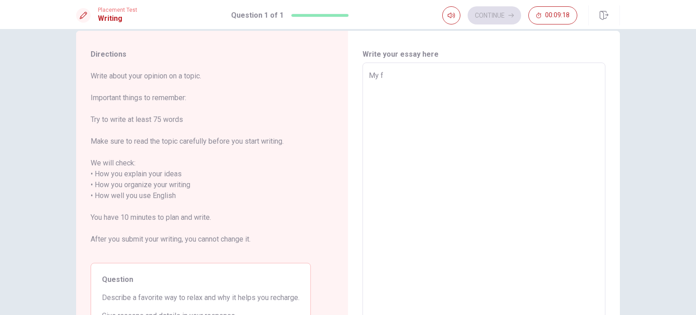
type textarea "My fa"
type textarea "x"
type textarea "My fav"
type textarea "x"
type textarea "My favo"
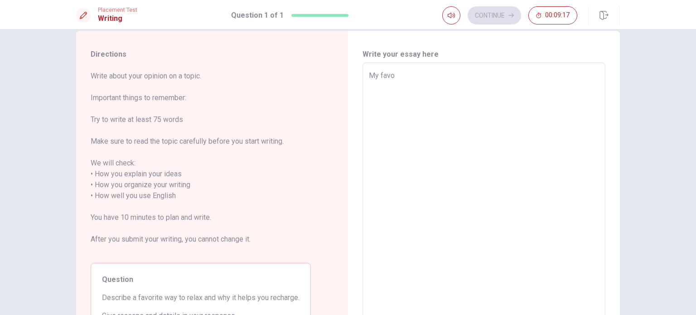
type textarea "x"
type textarea "My favor"
type textarea "x"
type textarea "My favori"
type textarea "x"
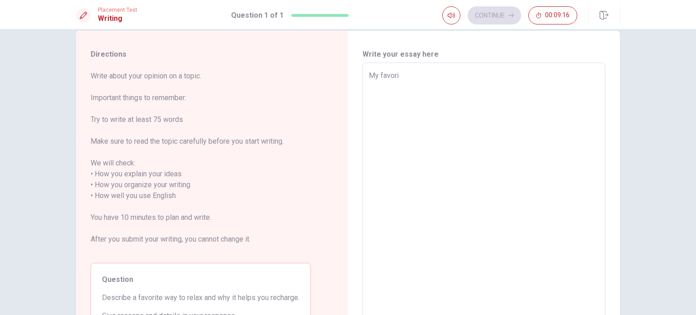
type textarea "My favorit"
type textarea "x"
type textarea "My favorite"
type textarea "x"
type textarea "My favorites"
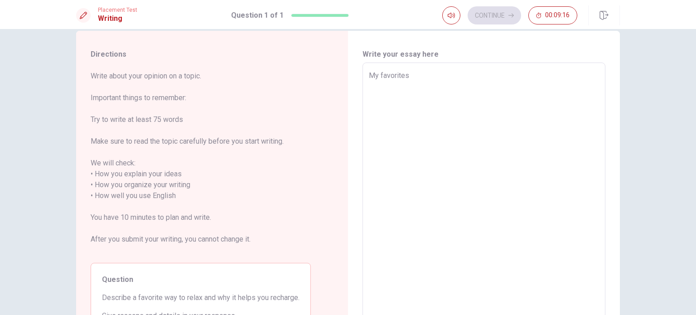
type textarea "x"
type textarea "My favorites"
type textarea "x"
type textarea "My favorites w"
type textarea "x"
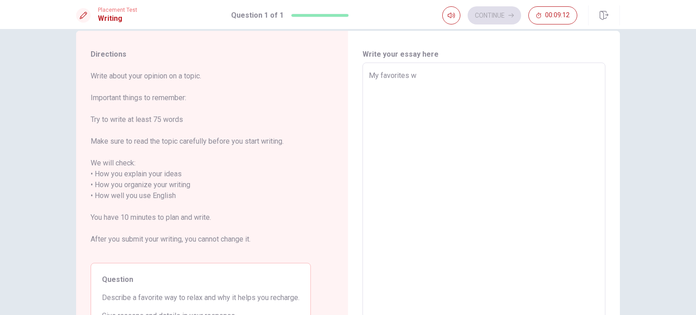
type textarea "My favorites wa"
type textarea "x"
type textarea "My favorites wat"
type textarea "x"
type textarea "My favorites wat"
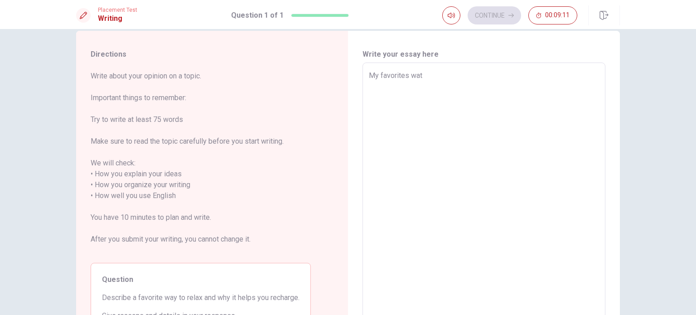
type textarea "x"
type textarea "My favorites wat t"
type textarea "x"
type textarea "My favorites wat to"
type textarea "x"
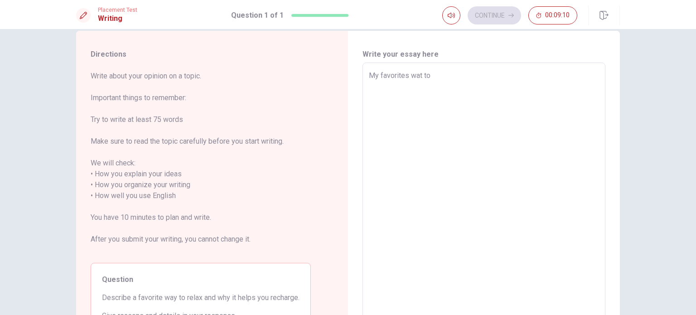
type textarea "My favorites wat to"
type textarea "x"
type textarea "My favorites wat to r"
type textarea "x"
type textarea "My favorites wat to re"
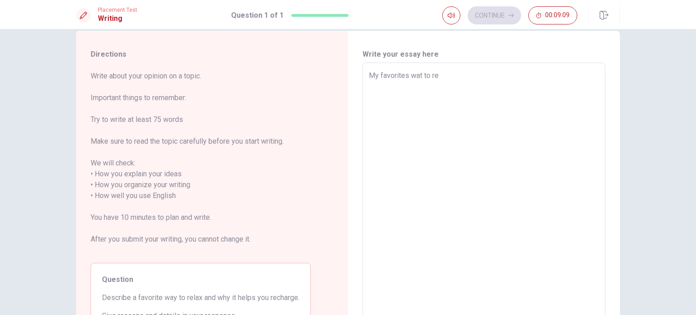
type textarea "x"
type textarea "My favorites wat to rel"
type textarea "x"
type textarea "My favorites wat to [MEDICAL_DATA]"
type textarea "x"
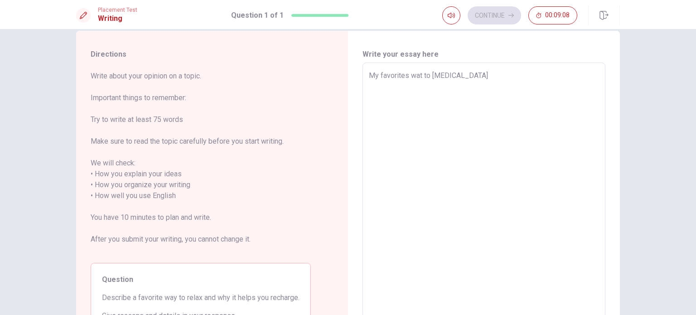
type textarea "My favorites wat to relax"
type textarea "x"
type textarea "My favorites wat to relax"
type textarea "x"
type textarea "My favorites wat to relax ´s"
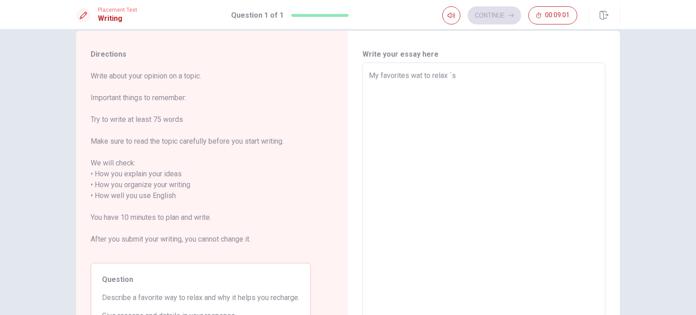
type textarea "x"
type textarea "My favorites wat to relax ´s"
type textarea "x"
type textarea "My favorites wat to relax ´s s"
type textarea "x"
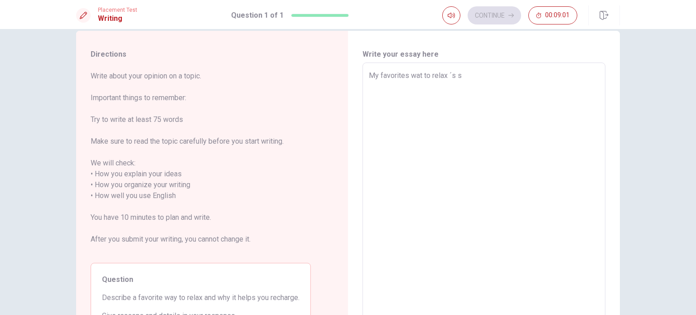
type textarea "My favorites wat to relax ´s st"
type textarea "x"
type textarea "My favorites wat to relax ´s sta"
type textarea "x"
type textarea "My favorites wat to relax ´s stay"
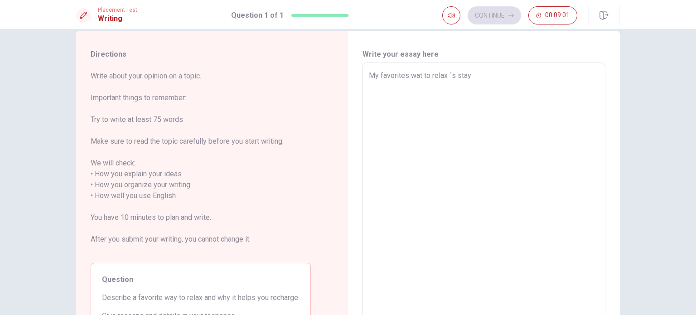
type textarea "x"
type textarea "My favorites wat to relax ´s stay"
type textarea "x"
type textarea "My favorites wat to relax ´s stay w"
type textarea "x"
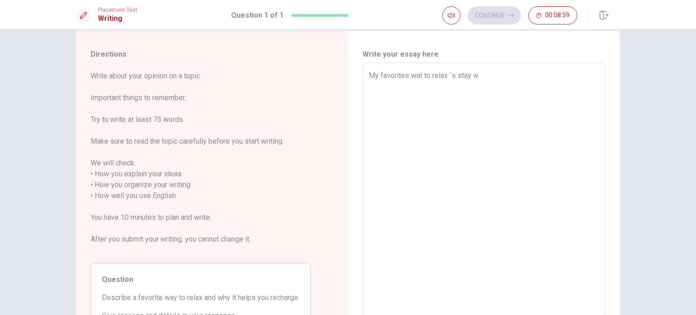
type textarea "My favorites wat to relax ´s stay wi"
type textarea "x"
type textarea "My favorites wat to relax ´s stay wit"
type textarea "x"
type textarea "My favorites wat to relax ´s stay with"
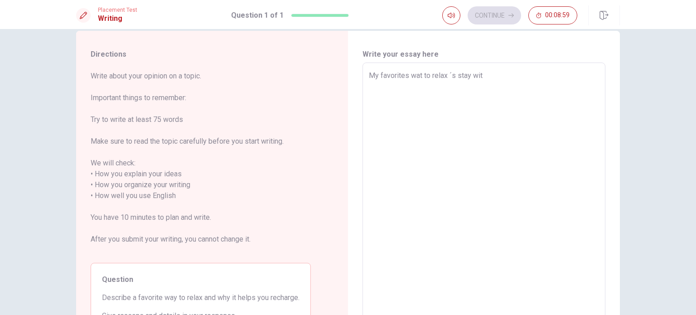
type textarea "x"
type textarea "My favorites wat to relax ´s stay with"
type textarea "x"
type textarea "My favorites wat to relax ´s stay with m"
type textarea "x"
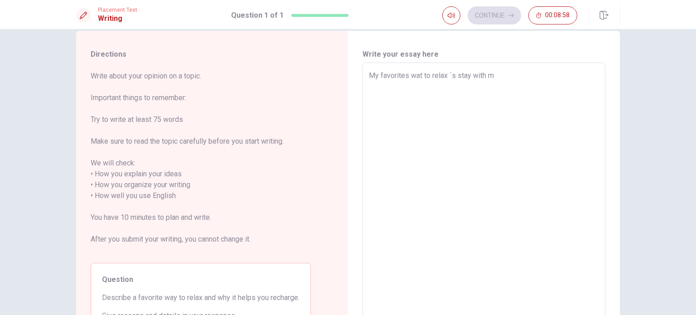
type textarea "My favorites wat to relax ´s stay with my"
type textarea "x"
type textarea "My favorites wat to relax ´s stay with myt"
type textarea "x"
type textarea "My favorites wat to relax ´s stay with my"
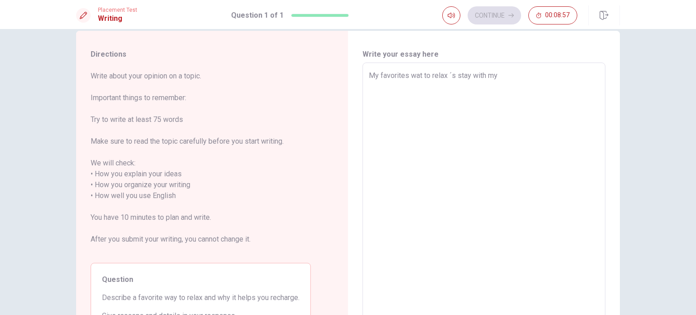
type textarea "x"
type textarea "My favorites wat to relax ´s stay with my"
type textarea "x"
type textarea "My favorites wat to relax ´s stay with my p"
type textarea "x"
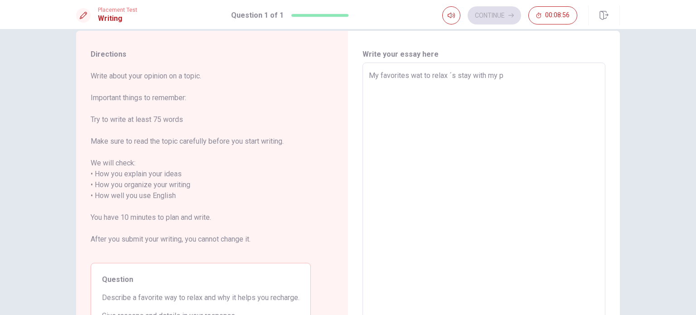
type textarea "My favorites wat to relax ´s stay with my pa"
type textarea "x"
type textarea "My favorites wat to relax ´s stay with my par"
type textarea "x"
type textarea "My favorites wat to relax ´s stay with my pare"
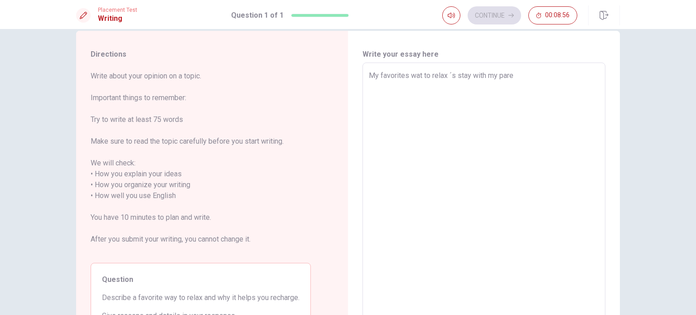
type textarea "x"
type textarea "My favorites wat to relax ´s stay with my paren"
type textarea "x"
type textarea "My favorites wat to relax ´s stay with my parent"
type textarea "x"
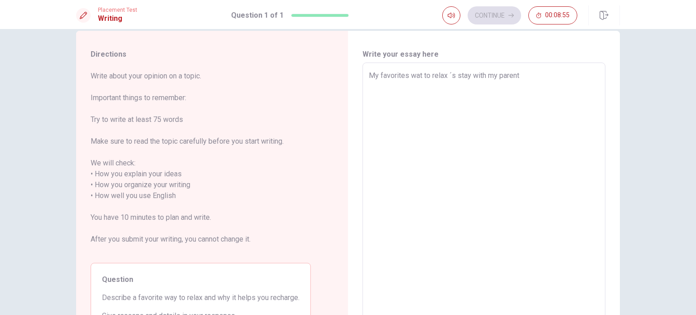
type textarea "My favorites wat to relax ´s stay with my parentd"
type textarea "x"
type textarea "My favorites wat to relax ´s stay with my parentd,"
type textarea "x"
type textarea "My favorites wat to relax ´s stay with my parentd,"
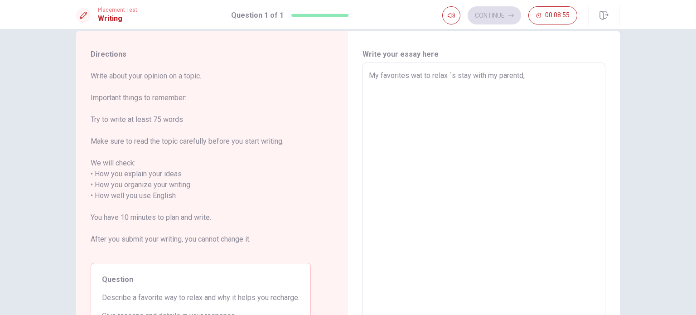
type textarea "x"
type textarea "My favorites wat to relax ´s stay with my parentd,"
type textarea "x"
type textarea "My favorites wat to relax ´s stay with my parentd"
type textarea "x"
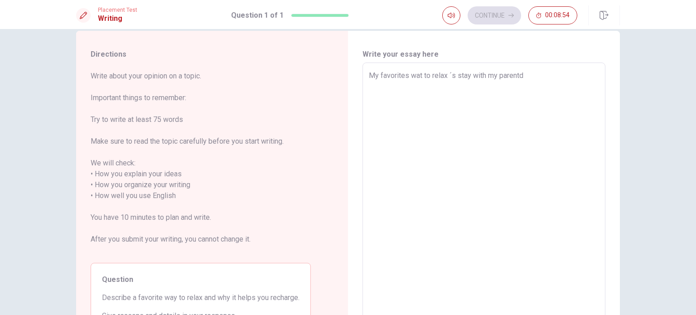
type textarea "My favorites wat to relax ´s stay with my parent"
type textarea "x"
type textarea "My favorites wat to relax ´s stay with my parents"
type textarea "x"
type textarea "My favorites wat to relax ´s stay with my parents,"
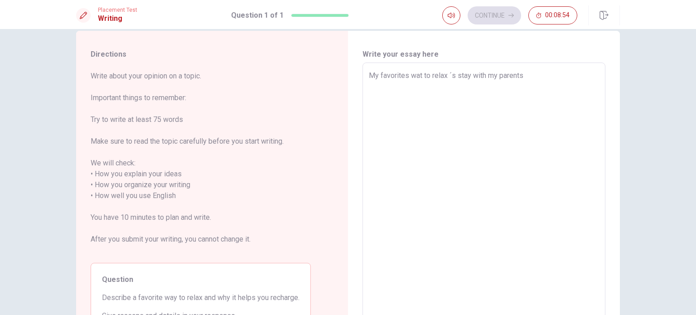
type textarea "x"
type textarea "My favorites wat to relax ´s stay with my parents,"
click at [451, 71] on textarea "My favorites wat to relax ´s stay with my parents," at bounding box center [484, 190] width 230 height 241
type textarea "x"
type textarea "My favorites wat to relax s stay with my parents,"
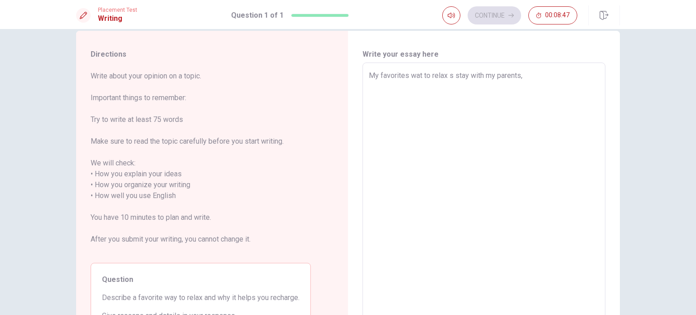
type textarea "x"
type textarea "My favorites wat to relax stay with my parents,"
type textarea "x"
type textarea "My favorites wat to relax stay with my parents,"
click at [525, 74] on textarea "My favorites wat to relax stay with my parents," at bounding box center [484, 190] width 230 height 241
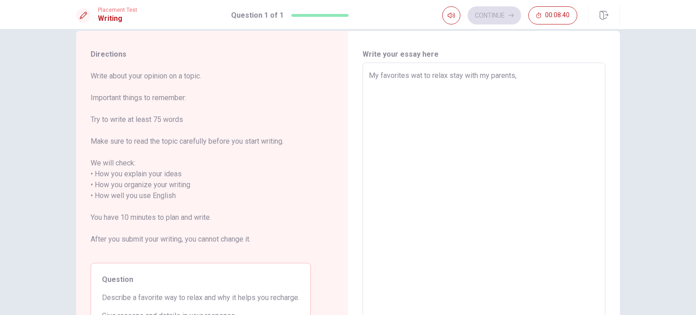
click at [419, 77] on textarea "My favorites wat to relax stay with my parents," at bounding box center [484, 190] width 230 height 241
type textarea "x"
type textarea "My favorites wa to relax stay with my parents,"
type textarea "x"
type textarea "My favorites way to relax stay with my parents,"
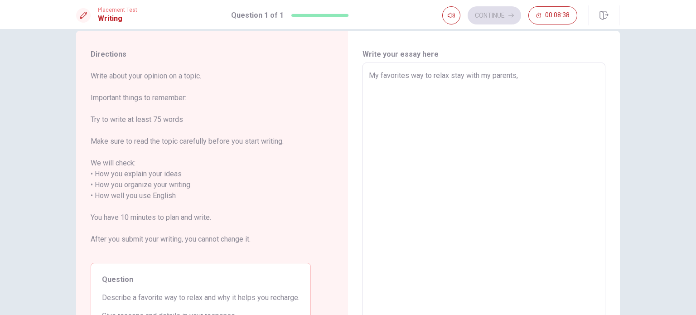
click at [537, 76] on textarea "My favorites way to relax stay with my parents," at bounding box center [484, 190] width 230 height 241
type textarea "x"
click at [447, 75] on textarea "My favorites way to relax stay with my parents," at bounding box center [484, 190] width 230 height 241
type textarea "My favorites way to relax stay with my parents,"
type textarea "x"
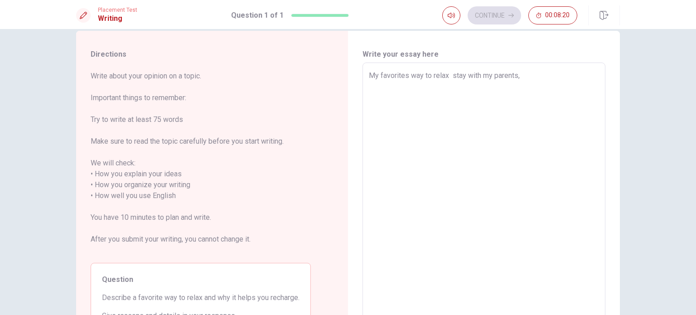
type textarea "My favorites way to relax i stay with my parents,"
type textarea "x"
type textarea "My favorites way to relax is stay with my parents,"
click at [542, 81] on textarea "My favorites way to relax is stay with my parents," at bounding box center [484, 190] width 230 height 241
type textarea "x"
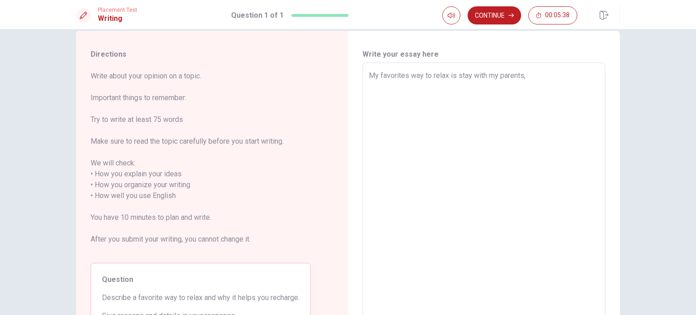
type textarea "My favorites way to relax is stay with my parents, a"
type textarea "x"
type textarea "My favorites way to relax is stay with my parents, an"
type textarea "x"
type textarea "My favorites way to relax is stay with my parents, and"
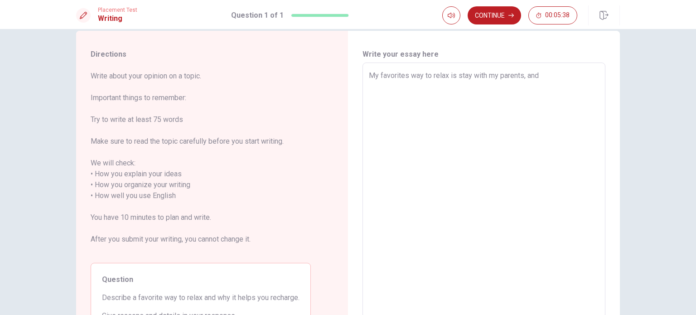
type textarea "x"
type textarea "My favorites way to relax is stay with my parents, and"
type textarea "x"
type textarea "My favorites way to relax is stay with my parents, and m"
type textarea "x"
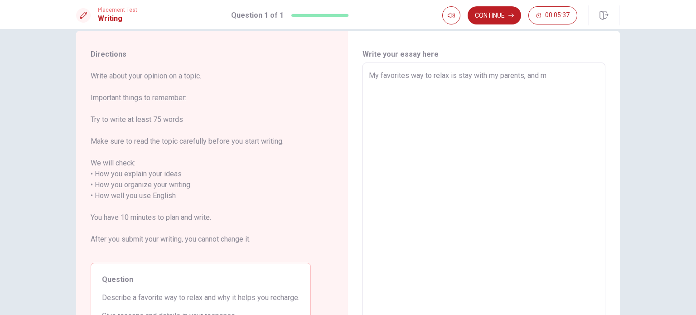
type textarea "My favorites way to relax is stay with my parents, and my"
type textarea "x"
type textarea "My favorites way to relax is stay with my parents, and my"
type textarea "x"
type textarea "My favorites way to relax is stay with my parents, and my b"
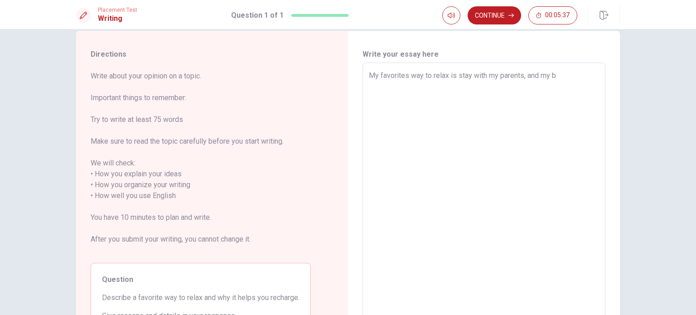
type textarea "x"
type textarea "My favorites way to relax is stay with my parents, and my bo"
type textarea "x"
type textarea "My favorites way to relax is stay with my parents, and my boy"
type textarea "x"
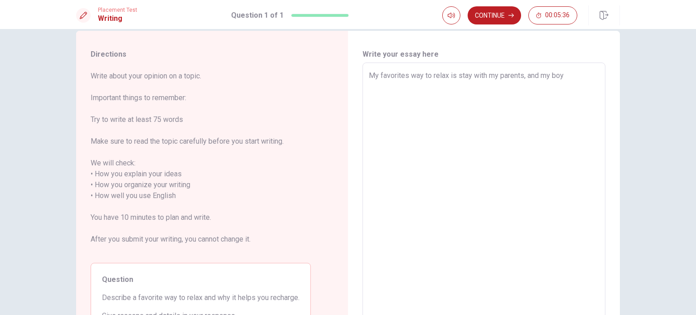
type textarea "My favorites way to relax is stay with my parents, and my boyf"
type textarea "x"
type textarea "My favorites way to relax is stay with my parents, and my boyfr"
type textarea "x"
type textarea "My favorites way to relax is stay with my parents, and my boyfri"
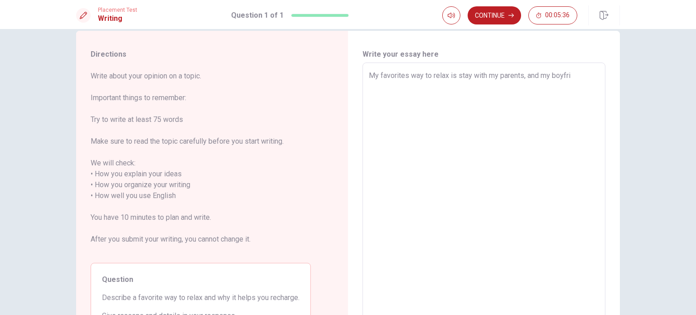
type textarea "x"
type textarea "My favorites way to relax is stay with my parents, and my boyfrie"
type textarea "x"
type textarea "My favorites way to relax is stay with my parents, and my boyfrien"
type textarea "x"
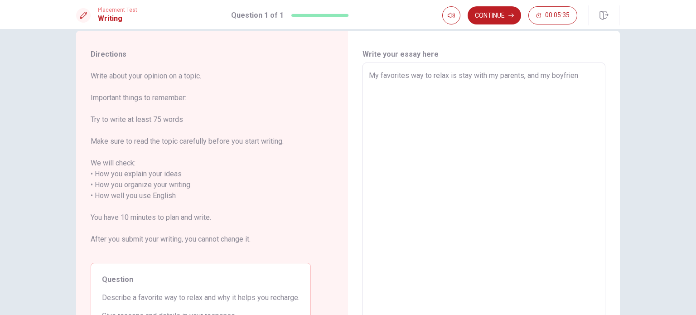
type textarea "My favorites way to relax is stay with my parents, and my boyfriend"
type textarea "x"
type textarea "My favorites way to relax is stay with my parents, and my boyfriend,"
type textarea "x"
type textarea "My favorites way to relax is stay with my parents, and my boyfriend,"
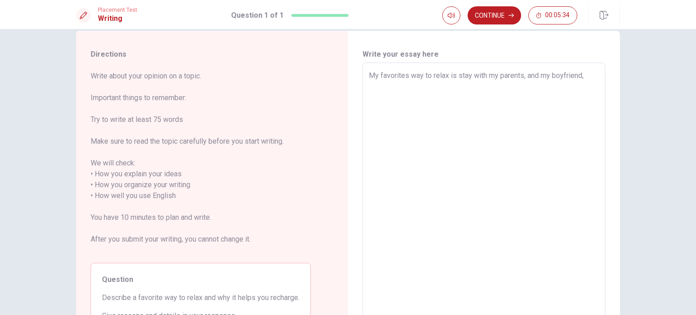
type textarea "x"
type textarea "My favorites way to relax is stay with my parents, and my boyfriend,"
type textarea "x"
type textarea "My favorites way to relax is stay with my parents, and my boyfriend"
type textarea "x"
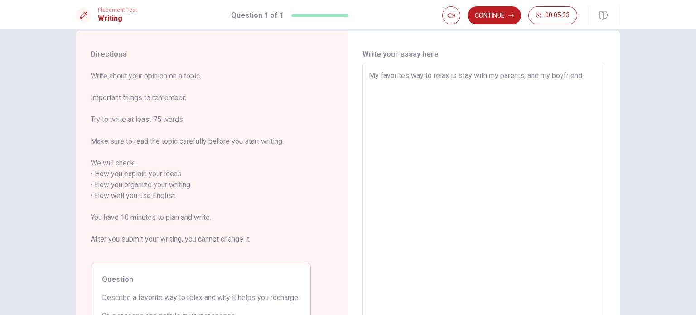
type textarea "My favorites way to relax is stay with my parents, and my boyfriend."
type textarea "x"
type textarea "My favorites way to relax is stay with my parents, and my boyfriend."
type textarea "x"
type textarea "My favorites way to relax is stay with my parents, and my boyfriend. W"
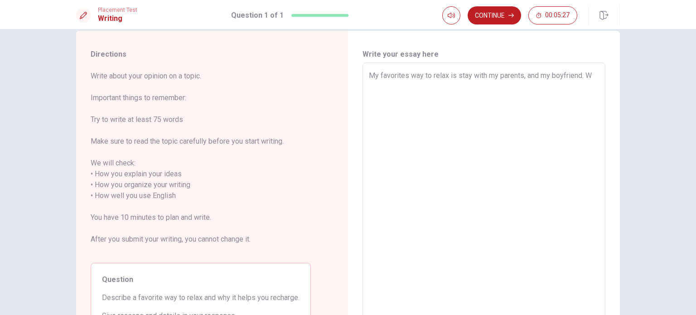
type textarea "x"
type textarea "My favorites way to relax is stay with my parents, and my boyfriend. We"
type textarea "x"
type textarea "My favorites way to relax is stay with my parents, and my boyfriend. We"
type textarea "x"
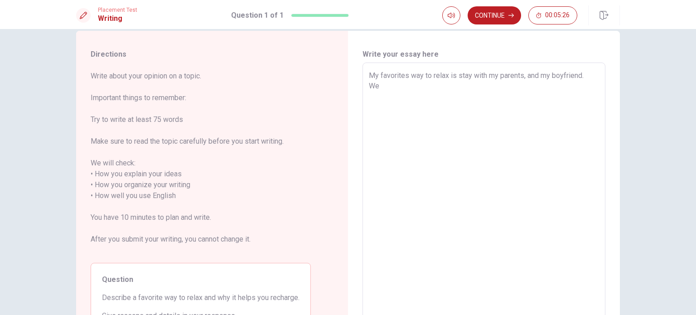
type textarea "My favorites way to relax is stay with my parents, and my boyfriend. We g"
type textarea "x"
type textarea "My favorites way to relax is stay with my parents, and my boyfriend. We go"
type textarea "x"
type textarea "My favorites way to relax is stay with my parents, and my boyfriend. We go"
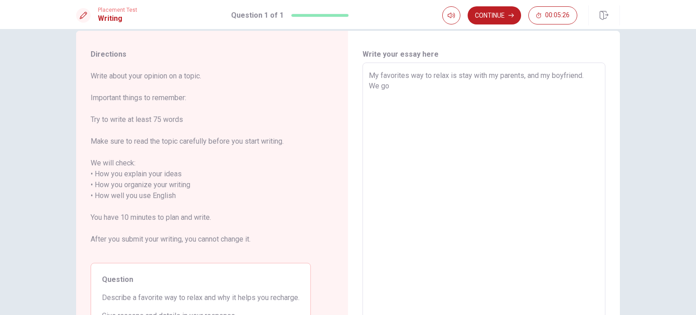
type textarea "x"
type textarea "My favorites way to relax is stay with my parents, and my boyfriend. We go t"
type textarea "x"
type textarea "My favorites way to relax is stay with my parents, and my boyfriend. We go to"
type textarea "x"
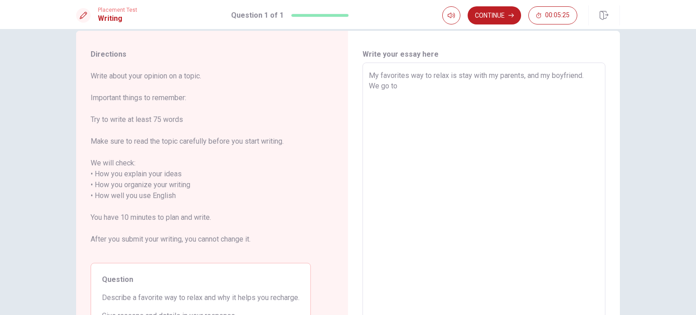
type textarea "My favorites way to relax is stay with my parents, and my boyfriend. We go to"
type textarea "x"
type textarea "My favorites way to relax is stay with my parents, and my boyfriend. We go to f"
type textarea "x"
type textarea "My favorites way to relax is stay with my parents, and my boyfriend. We go to fr"
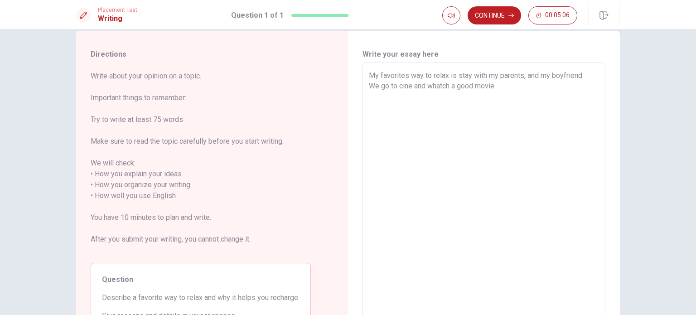
click at [435, 83] on textarea "My favorites way to relax is stay with my parents, and my boyfriend. We go to c…" at bounding box center [484, 190] width 230 height 241
click at [497, 84] on textarea "My favorites way to relax is stay with my parents, and my boyfriend. We go to c…" at bounding box center [484, 190] width 230 height 241
click at [440, 94] on textarea "My favorites way to relax is stay with my parents, and my boyfriend. We go to c…" at bounding box center [484, 190] width 230 height 241
click at [538, 94] on textarea "My favorites way to relax is stay with my parents, and my boyfriend. We go to c…" at bounding box center [484, 190] width 230 height 241
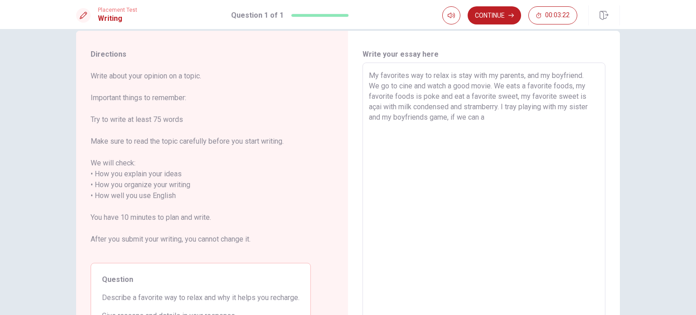
click at [520, 96] on textarea "My favorites way to relax is stay with my parents, and my boyfriend. We go to c…" at bounding box center [484, 190] width 230 height 241
click at [575, 86] on textarea "My favorites way to relax is stay with my parents, and my boyfriend. We go to c…" at bounding box center [484, 190] width 230 height 241
click at [573, 118] on textarea "My favorites way to relax is stay with my parents, and my boyfriend. We go to c…" at bounding box center [484, 190] width 230 height 241
click at [578, 115] on textarea "My favorites way to relax is stay with my parents, and my boyfriend. We go to c…" at bounding box center [484, 190] width 230 height 241
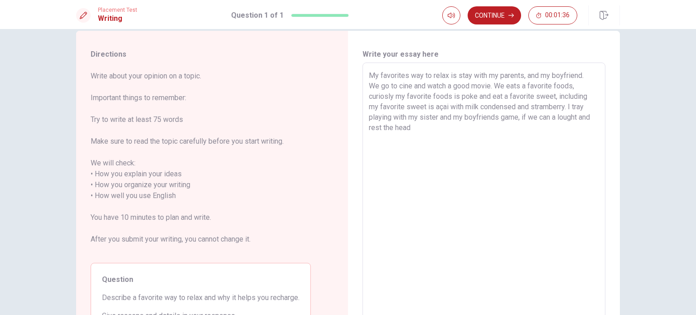
click at [446, 130] on textarea "My favorites way to relax is stay with my parents, and my boyfriend. We go to c…" at bounding box center [484, 190] width 230 height 241
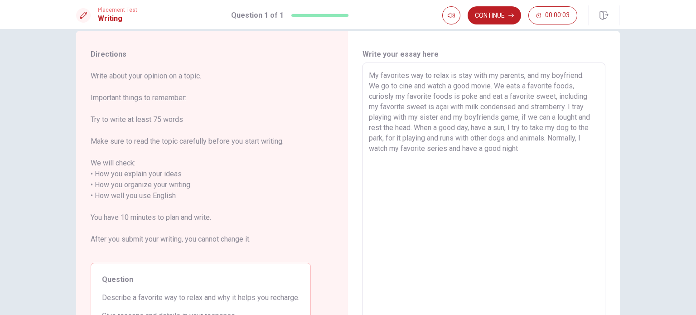
click at [496, 4] on div "Placement Test Writing Question 1 of 1 Continue 00:00:03" at bounding box center [348, 14] width 696 height 29
click at [497, 10] on button "Continue" at bounding box center [495, 15] width 54 height 18
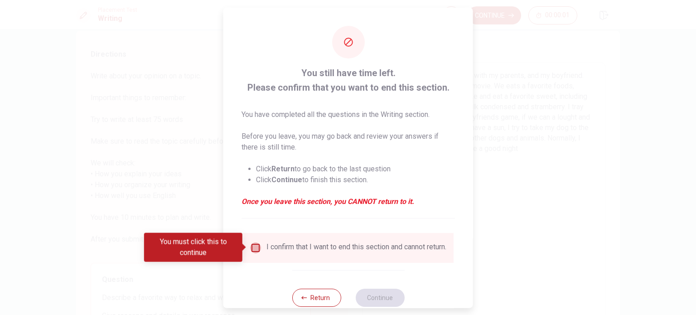
click at [256, 245] on input "You must click this to continue" at bounding box center [255, 247] width 11 height 11
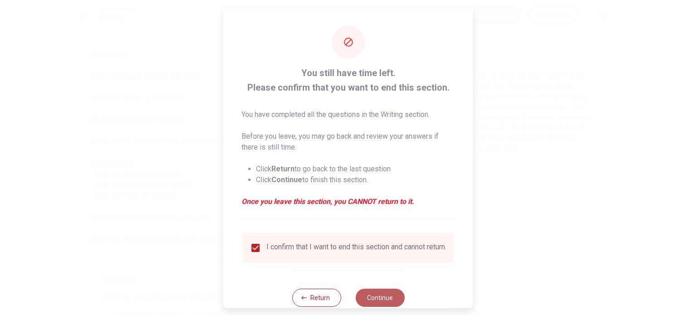
click at [380, 297] on button "Continue" at bounding box center [379, 297] width 49 height 18
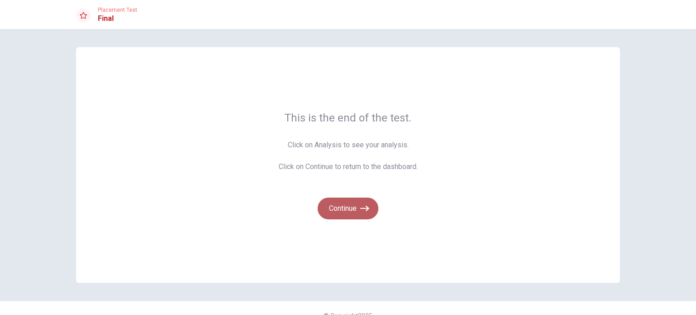
click at [348, 210] on button "Continue" at bounding box center [348, 209] width 61 height 22
